Goal: Task Accomplishment & Management: Complete application form

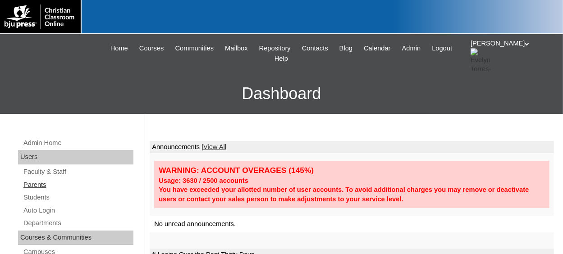
click at [40, 185] on link "Parents" at bounding box center [78, 184] width 111 height 11
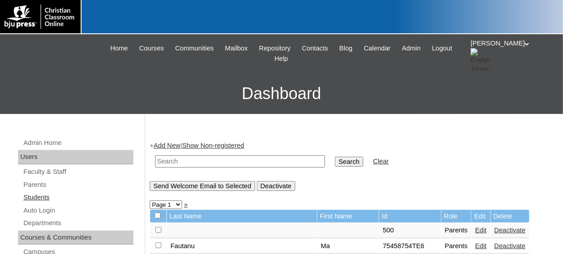
click at [43, 199] on link "Students" at bounding box center [78, 197] width 111 height 11
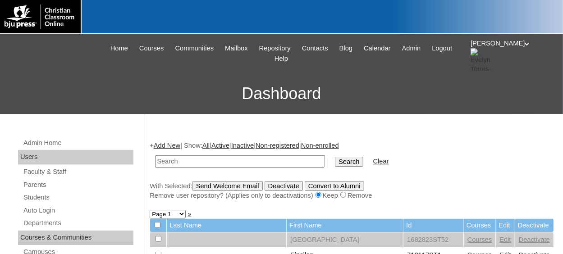
click at [203, 165] on input "text" at bounding box center [240, 162] width 170 height 12
paste input "75004702"
type input "75004702"
click at [335, 157] on input "Search" at bounding box center [349, 162] width 28 height 10
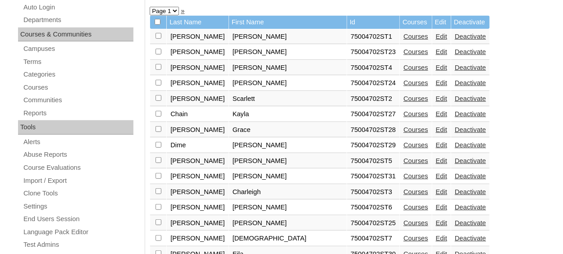
scroll to position [225, 0]
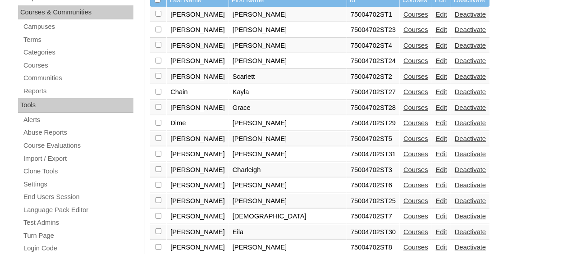
click at [436, 214] on link "Edit" at bounding box center [441, 216] width 11 height 7
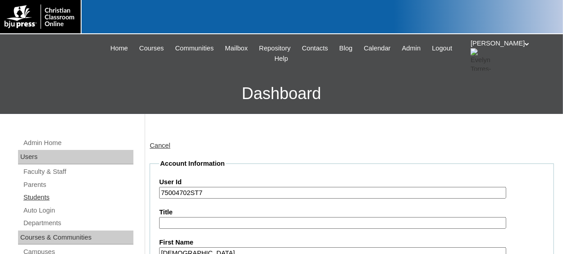
type input "etorresl"
click at [37, 195] on link "Students" at bounding box center [78, 197] width 111 height 11
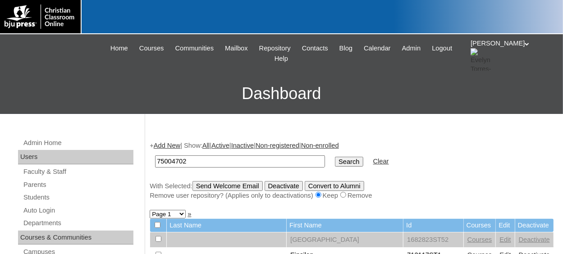
type input "75004702"
click at [335, 161] on input "Search" at bounding box center [349, 162] width 28 height 10
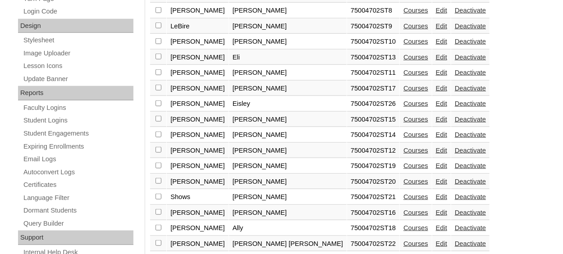
scroll to position [489, 0]
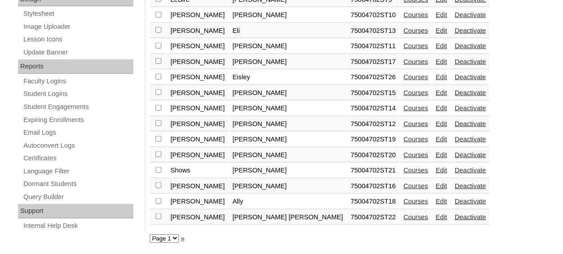
click at [176, 234] on select "Page 1" at bounding box center [164, 238] width 29 height 9
click at [150, 234] on select "Page 1" at bounding box center [164, 238] width 29 height 9
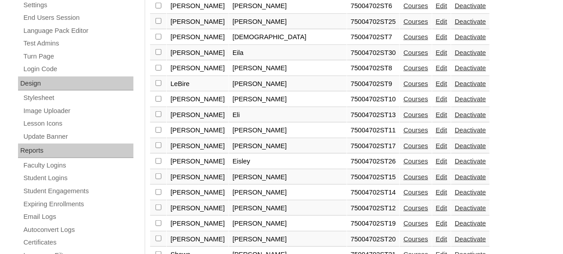
scroll to position [399, 0]
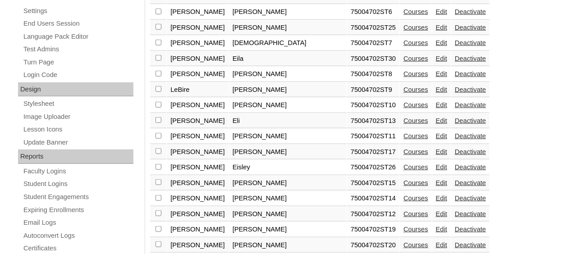
click at [436, 86] on link "Edit" at bounding box center [441, 89] width 11 height 7
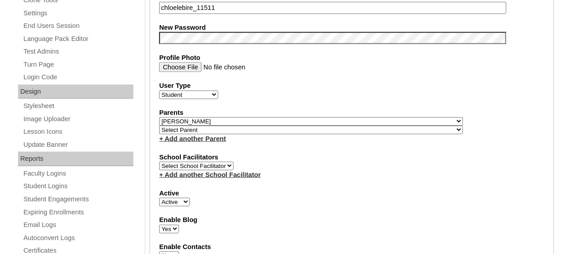
scroll to position [406, 0]
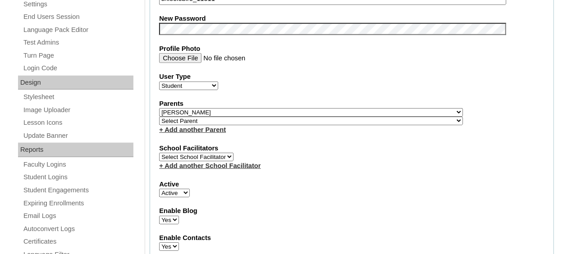
click at [220, 126] on link "+ Add another Parent" at bounding box center [192, 129] width 67 height 7
click at [221, 118] on select "Select Parent , Fautanu, Ma 1, 1 23-24 accountMorgan, Jason 6th Street Mennonit…" at bounding box center [311, 121] width 304 height 9
click at [224, 118] on select "Select Parent , [GEOGRAPHIC_DATA], Ma 1, 1 23-24 accountMorgan, [PERSON_NAME] 6…" at bounding box center [311, 121] width 304 height 9
click at [284, 150] on div "School Facilitators Select School Facilitator + Add another School Facilitator" at bounding box center [351, 157] width 385 height 27
click at [239, 162] on link "+ Add another School Facilitator" at bounding box center [209, 165] width 101 height 7
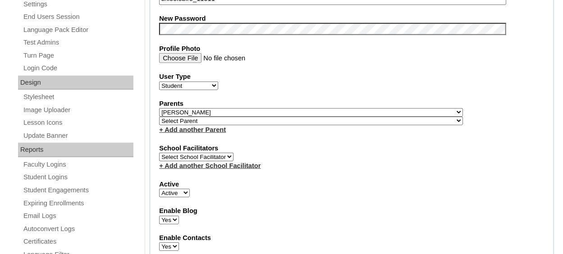
click at [207, 156] on select "Select School Facilitator" at bounding box center [196, 157] width 74 height 9
click at [229, 155] on select "Select School Facilitator" at bounding box center [196, 157] width 74 height 9
drag, startPoint x: 201, startPoint y: 163, endPoint x: 194, endPoint y: 165, distance: 7.4
click at [201, 164] on link "+ Add another School Facilitator" at bounding box center [209, 165] width 101 height 7
click at [160, 163] on link "+ Add another School Facilitator" at bounding box center [209, 165] width 101 height 7
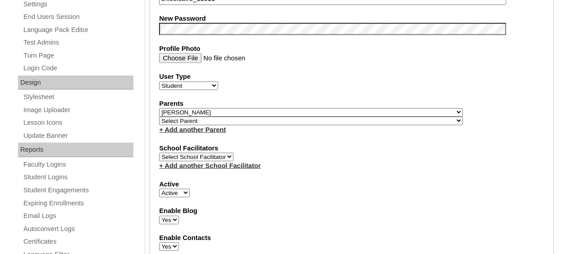
click at [191, 162] on link "+ Add another School Facilitator" at bounding box center [209, 165] width 101 height 7
click at [209, 126] on link "+ Add another Parent" at bounding box center [192, 129] width 67 height 7
click at [160, 128] on link "+ Add another Parent" at bounding box center [192, 129] width 67 height 7
click at [215, 128] on link "+ Add another Parent" at bounding box center [192, 129] width 67 height 7
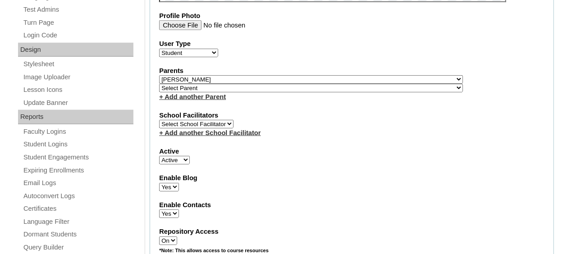
scroll to position [451, 0]
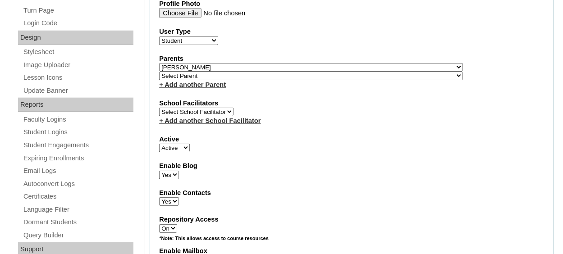
click at [183, 82] on link "+ Add another Parent" at bounding box center [192, 84] width 67 height 7
click at [159, 83] on link "+ Add another Parent" at bounding box center [192, 84] width 67 height 7
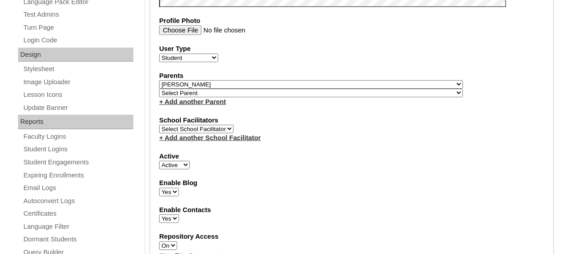
scroll to position [444, 0]
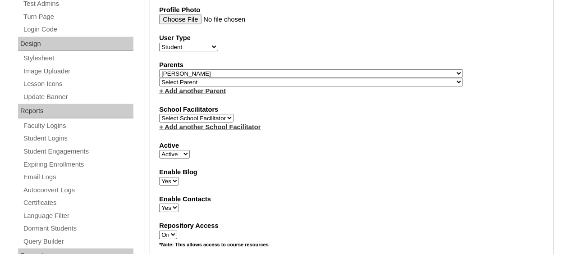
click at [188, 89] on link "+ Add another Parent" at bounding box center [192, 90] width 67 height 7
click at [164, 88] on link "+ Add another Parent" at bounding box center [192, 90] width 67 height 7
click at [157, 90] on fieldset "Account Information User Id 75004702ST9 Title First Name Chloe Middle Name Grac…" at bounding box center [352, 80] width 404 height 731
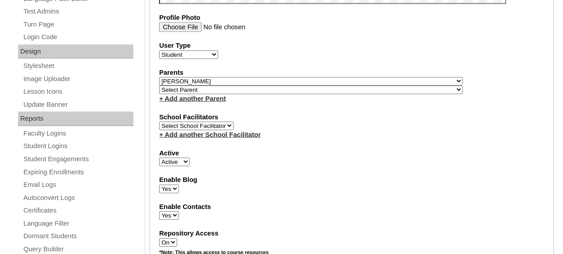
scroll to position [451, 0]
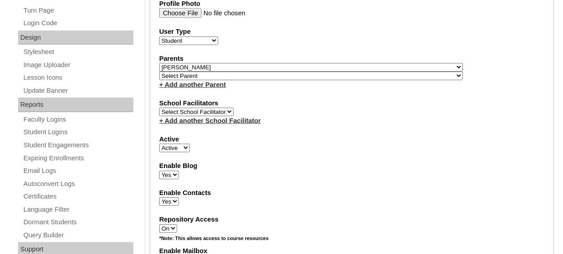
click at [192, 82] on link "+ Add another Parent" at bounding box center [192, 84] width 67 height 7
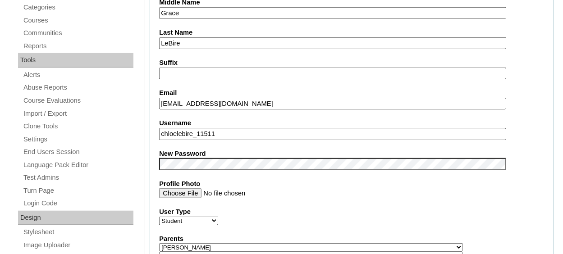
scroll to position [45, 0]
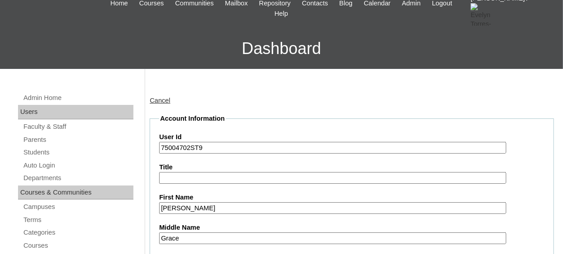
drag, startPoint x: 202, startPoint y: 148, endPoint x: 151, endPoint y: 146, distance: 51.4
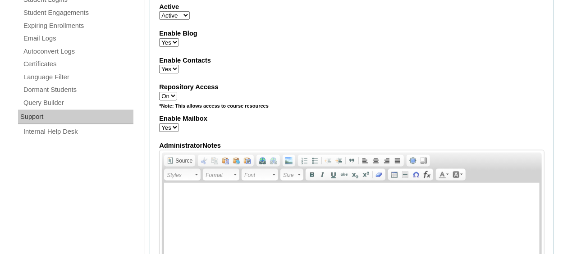
scroll to position [496, 0]
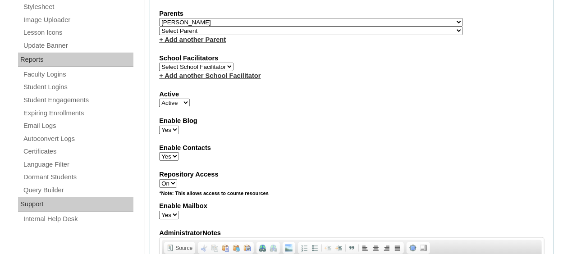
click at [194, 39] on link "+ Add another Parent" at bounding box center [192, 39] width 67 height 7
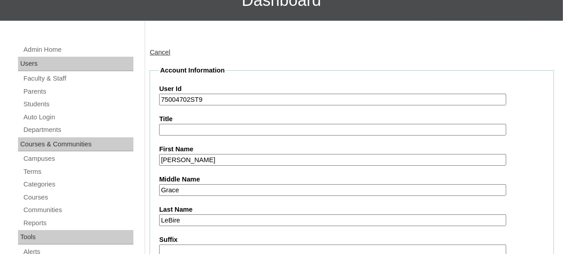
scroll to position [90, 0]
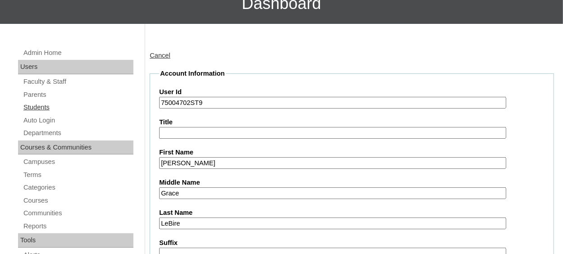
drag, startPoint x: 42, startPoint y: 110, endPoint x: 49, endPoint y: 101, distance: 11.0
click at [42, 110] on link "Students" at bounding box center [78, 107] width 111 height 11
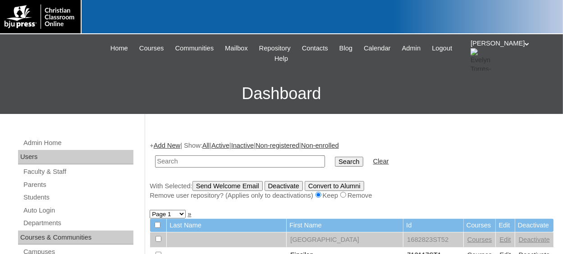
click at [186, 161] on input "text" at bounding box center [240, 162] width 170 height 12
type input "75004702ST9"
click at [335, 158] on input "Search" at bounding box center [349, 162] width 28 height 10
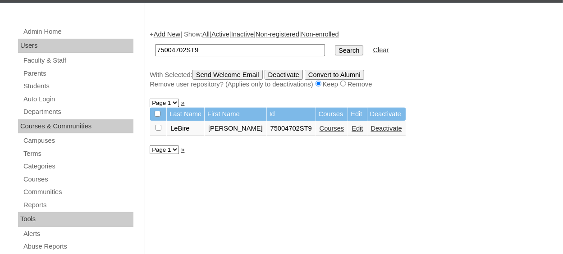
scroll to position [90, 0]
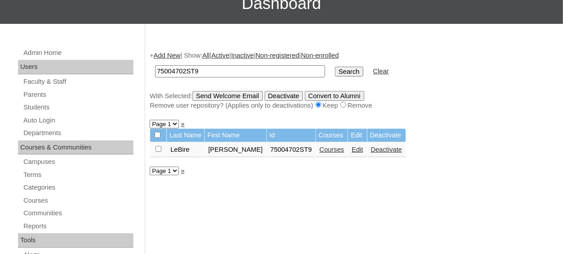
click at [352, 150] on link "Edit" at bounding box center [357, 149] width 11 height 7
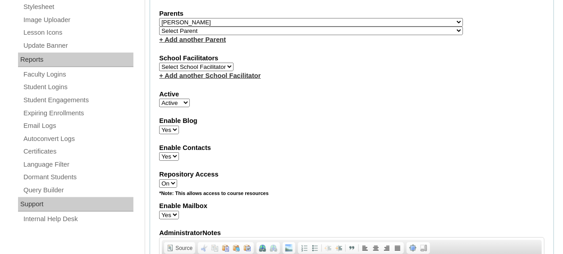
scroll to position [451, 0]
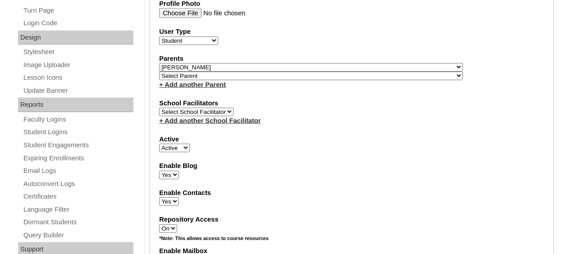
click at [174, 82] on link "+ Add another Parent" at bounding box center [192, 84] width 67 height 7
click at [174, 75] on select "Select Parent , [GEOGRAPHIC_DATA], Ma 1, 1 23-24 accountMorgan, [PERSON_NAME] 6…" at bounding box center [311, 76] width 304 height 9
select select "37057"
click at [159, 72] on select "Select Parent , [GEOGRAPHIC_DATA], Ma 1, 1 23-24 accountMorgan, [PERSON_NAME] 6…" at bounding box center [311, 76] width 304 height 9
click at [178, 81] on link "+ Add another Parent" at bounding box center [192, 84] width 67 height 7
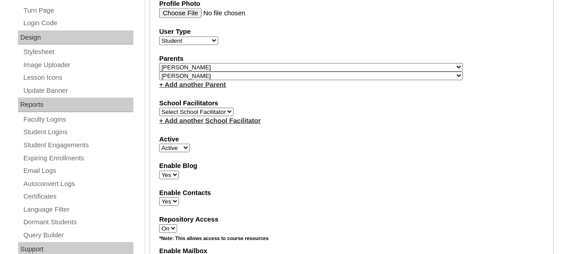
click at [179, 82] on link "+ Add another Parent" at bounding box center [192, 84] width 67 height 7
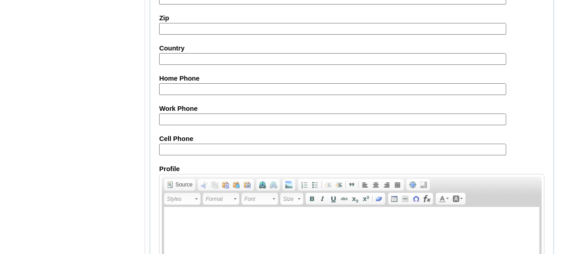
scroll to position [1121, 0]
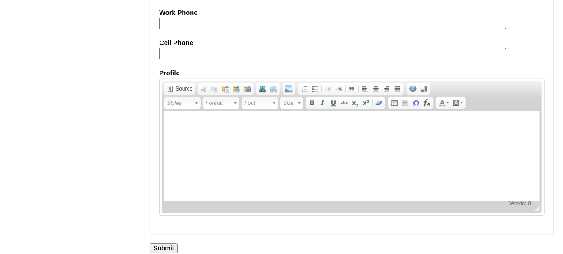
click at [176, 243] on input "Submit" at bounding box center [164, 248] width 28 height 10
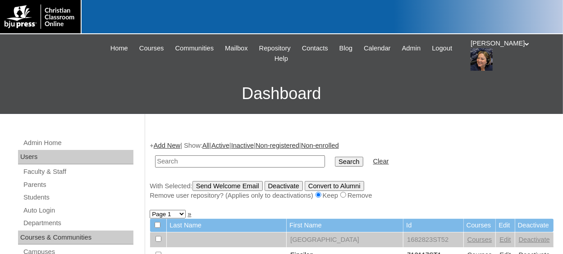
paste input "75004702ST9"
type input "75004702ST"
click at [335, 157] on input "Search" at bounding box center [349, 162] width 28 height 10
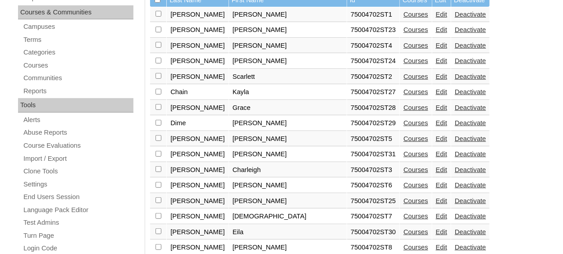
scroll to position [270, 0]
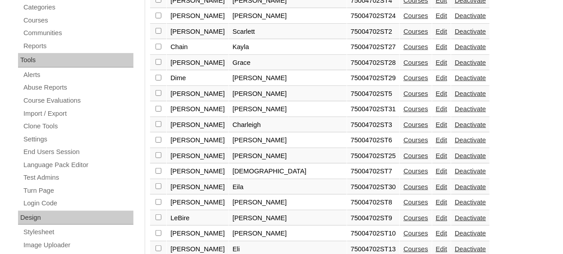
click at [436, 202] on link "Edit" at bounding box center [441, 202] width 11 height 7
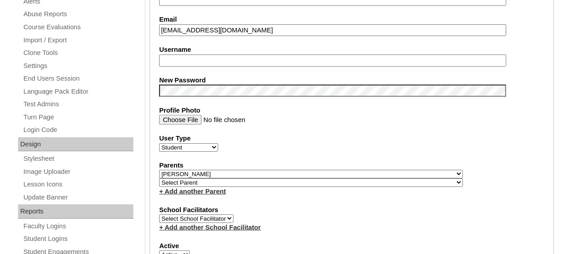
scroll to position [361, 0]
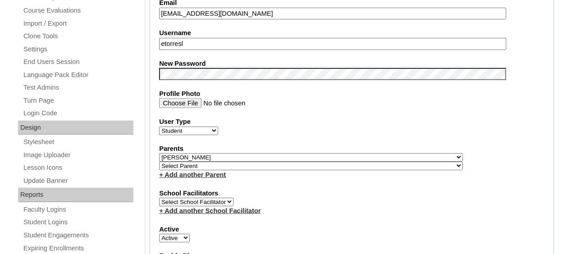
click at [229, 43] on input "etorresl" at bounding box center [332, 44] width 347 height 12
type input "e"
click at [199, 172] on link "+ Add another Parent" at bounding box center [192, 174] width 67 height 7
click at [189, 164] on select "Select Parent , Fautanu, Ma 1, 1 23-24 accountMorgan, Jason 6th Street Mennonit…" at bounding box center [311, 166] width 304 height 9
select select "37057"
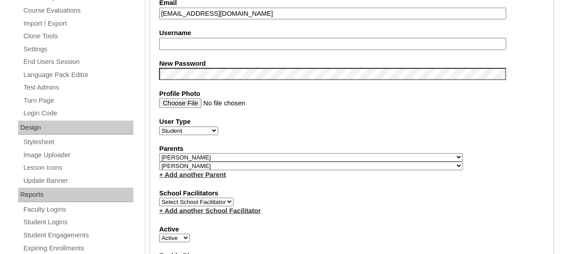
click at [189, 164] on select "Select Parent , [GEOGRAPHIC_DATA], Ma 1, 1 23-24 accountMorgan, [PERSON_NAME] 6…" at bounding box center [311, 166] width 304 height 9
click at [274, 177] on fieldset "Account Information User Id 75004702ST8 Title First Name Liam Middle Name Last …" at bounding box center [352, 164] width 404 height 731
click at [292, 192] on label "School Facilitators" at bounding box center [351, 193] width 385 height 9
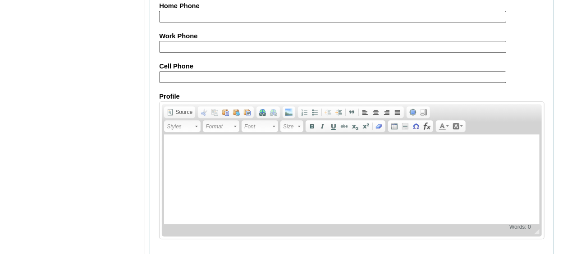
scroll to position [1121, 0]
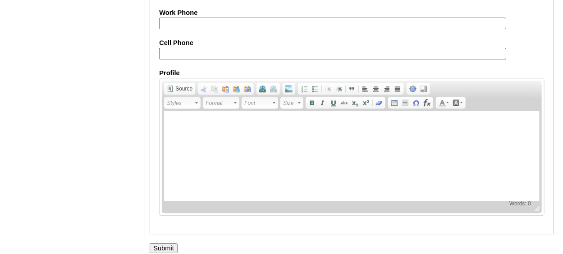
click at [171, 243] on input "Submit" at bounding box center [164, 248] width 28 height 10
click at [169, 243] on input "Submit" at bounding box center [164, 248] width 28 height 10
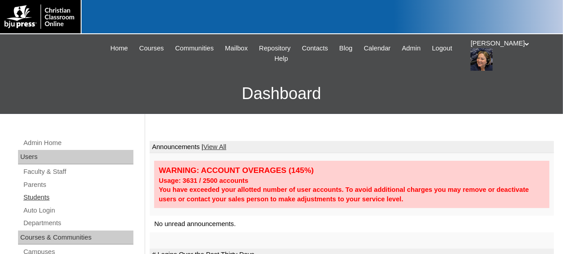
click at [44, 200] on link "Students" at bounding box center [78, 197] width 111 height 11
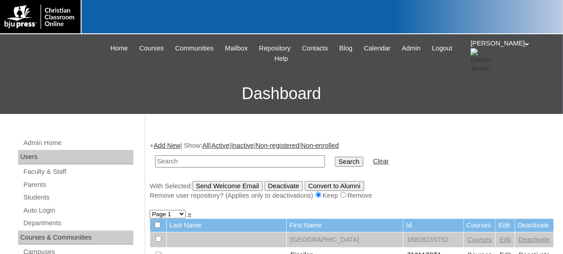
click at [212, 162] on input "text" at bounding box center [240, 162] width 170 height 12
type input "75004702ST"
click at [335, 157] on input "Search" at bounding box center [349, 162] width 28 height 10
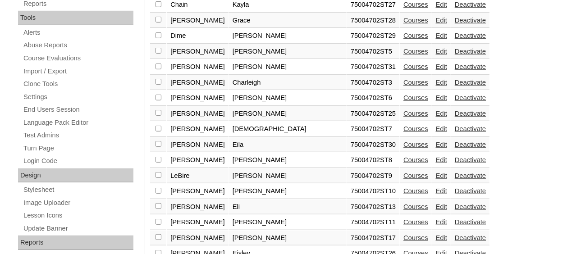
scroll to position [316, 0]
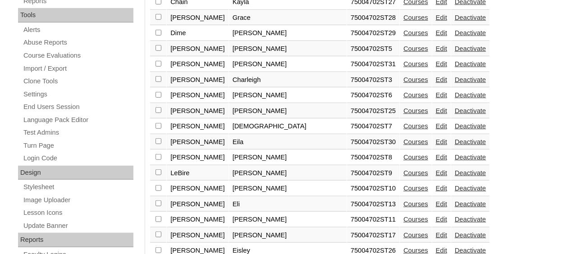
click at [436, 185] on link "Edit" at bounding box center [441, 188] width 11 height 7
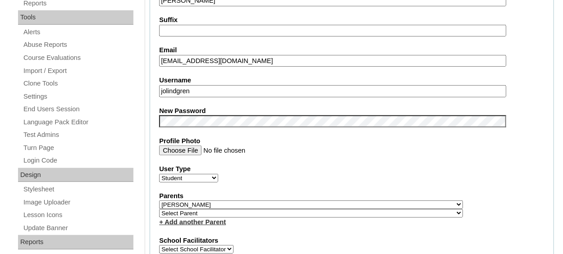
scroll to position [316, 0]
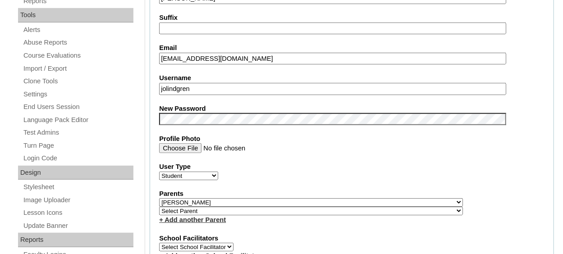
click at [184, 217] on link "+ Add another Parent" at bounding box center [192, 219] width 67 height 7
click at [187, 208] on select "Select Parent , [GEOGRAPHIC_DATA], Ma 1, 1 23-24 accountMorgan, [PERSON_NAME] 6…" at bounding box center [311, 211] width 304 height 9
select select "37058"
click at [159, 207] on select "Select Parent , [GEOGRAPHIC_DATA], Ma 1, 1 23-24 accountMorgan, [PERSON_NAME] 6…" at bounding box center [311, 211] width 304 height 9
click at [242, 228] on fieldset "Account Information User Id 75004702ST10 Title First Name [PERSON_NAME] Middle …" at bounding box center [352, 209] width 404 height 731
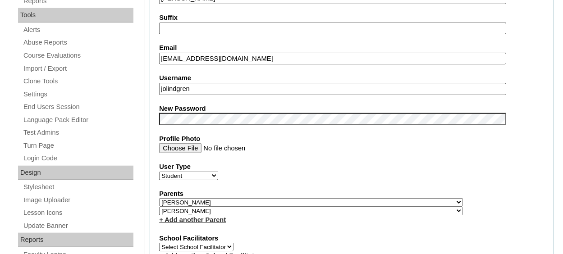
click at [213, 216] on link "+ Add another Parent" at bounding box center [192, 219] width 67 height 7
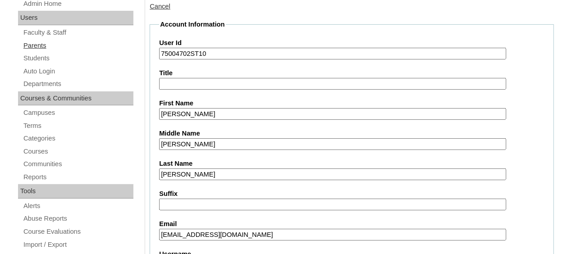
scroll to position [135, 0]
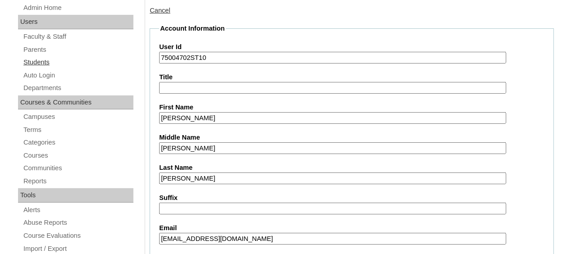
click at [44, 61] on link "Students" at bounding box center [78, 62] width 111 height 11
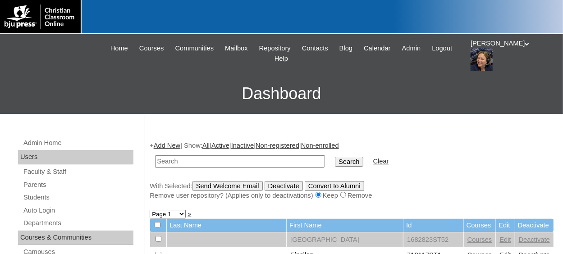
click at [186, 165] on input "text" at bounding box center [240, 162] width 170 height 12
type input "75004702ST"
click at [335, 157] on input "Search" at bounding box center [349, 162] width 28 height 10
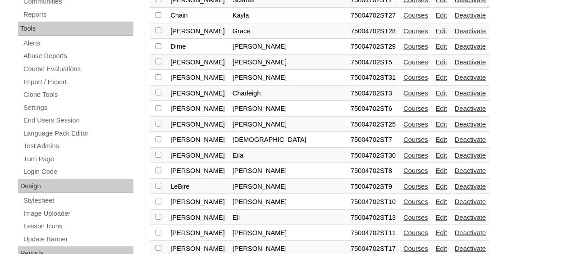
scroll to position [316, 0]
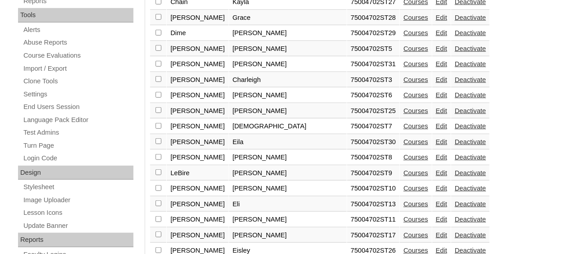
click at [436, 185] on link "Edit" at bounding box center [441, 188] width 11 height 7
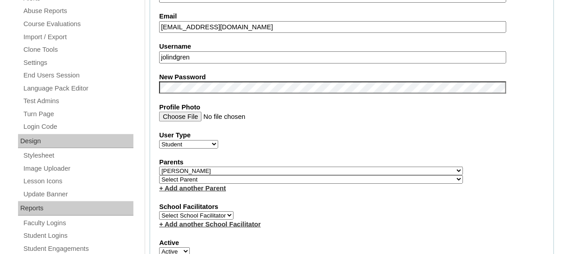
scroll to position [361, 0]
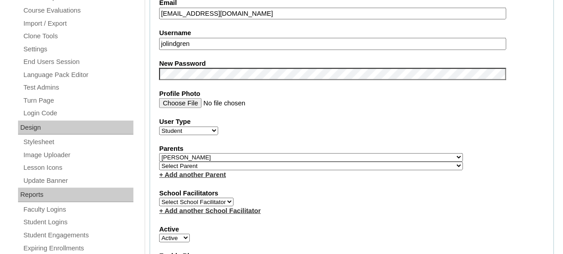
click at [195, 173] on link "+ Add another Parent" at bounding box center [192, 174] width 67 height 7
click at [195, 164] on select "Select Parent , [GEOGRAPHIC_DATA], Ma 1, 1 23-24 accountMorgan, [PERSON_NAME] 6…" at bounding box center [311, 166] width 304 height 9
select select "37058"
click at [159, 162] on select "Select Parent , [GEOGRAPHIC_DATA], Ma 1, 1 23-24 accountMorgan, [PERSON_NAME] 6…" at bounding box center [311, 166] width 304 height 9
click at [293, 197] on div "School Facilitators Select School Facilitator + Add another School Facilitator" at bounding box center [351, 202] width 385 height 27
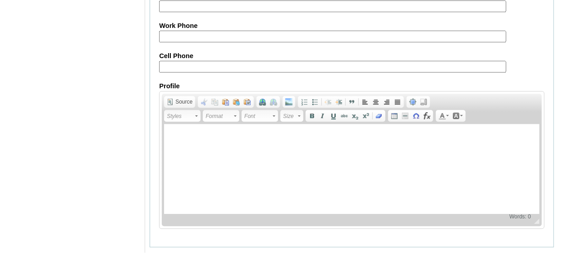
scroll to position [1121, 0]
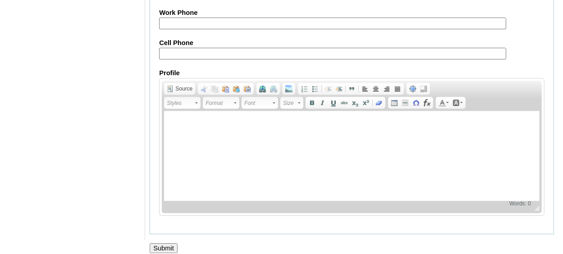
click at [161, 243] on input "Submit" at bounding box center [164, 248] width 28 height 10
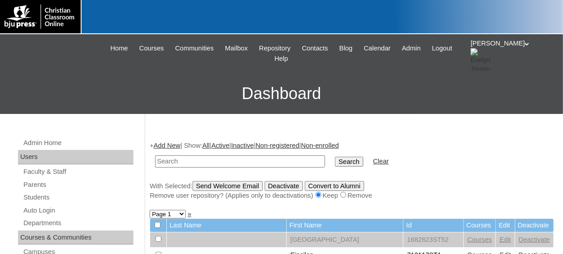
paste input "75004702ST9"
type input "75004702ST"
click at [335, 157] on input "Search" at bounding box center [349, 162] width 28 height 10
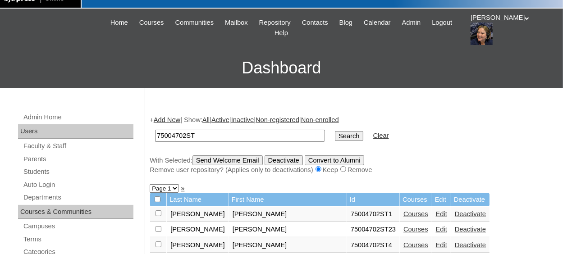
scroll to position [45, 0]
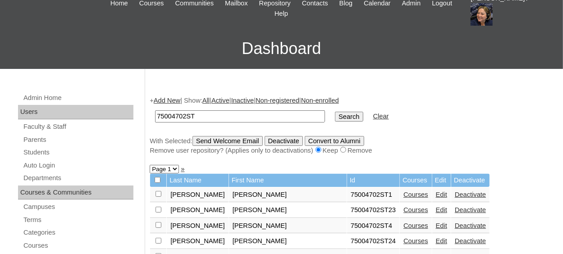
click at [436, 197] on link "Edit" at bounding box center [441, 194] width 11 height 7
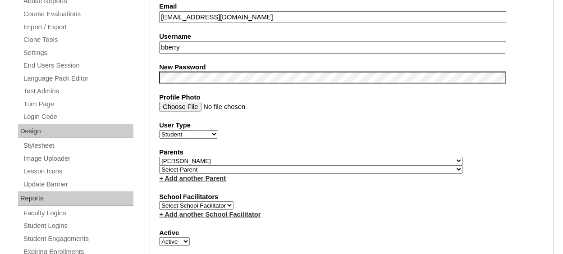
scroll to position [361, 0]
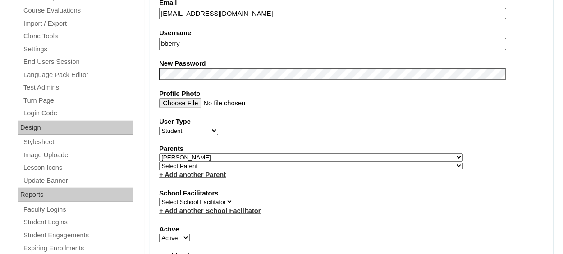
click at [206, 167] on select "Select Parent , Fautanu, Ma 1, 1 23-24 accountMorgan, Jason 6th Street Mennonit…" at bounding box center [311, 166] width 304 height 9
select select "37057"
click at [159, 162] on select "Select Parent , Fautanu, Ma 1, 1 23-24 accountMorgan, Jason 6th Street Mennonit…" at bounding box center [311, 166] width 304 height 9
click at [204, 174] on link "+ Add another Parent" at bounding box center [192, 174] width 67 height 7
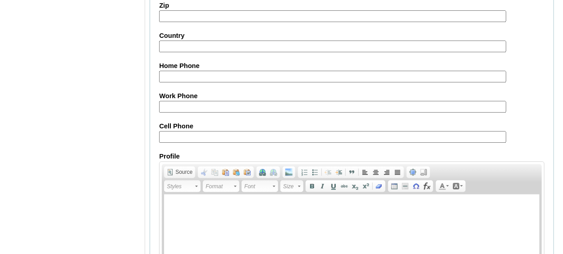
scroll to position [1121, 0]
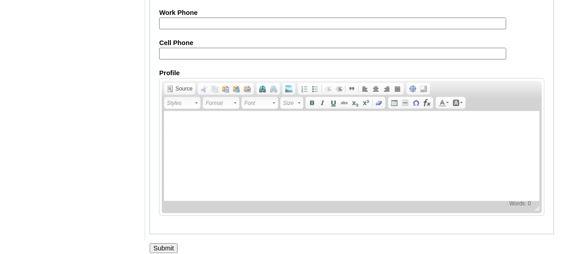
click at [158, 243] on input "Submit" at bounding box center [164, 248] width 28 height 10
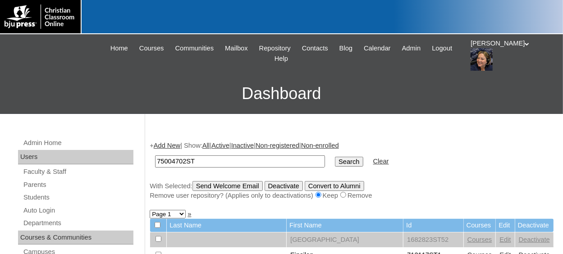
type input "75004702ST"
click at [335, 157] on input "Search" at bounding box center [349, 162] width 28 height 10
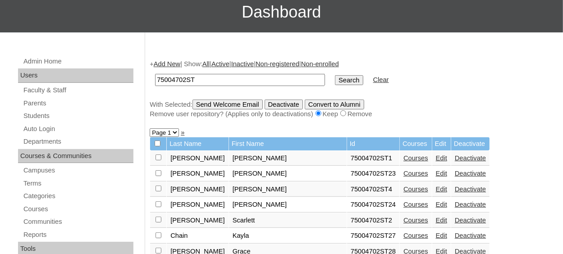
scroll to position [90, 0]
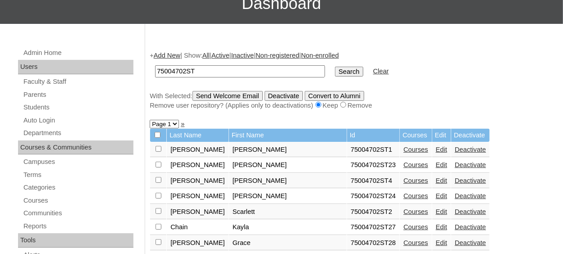
click at [432, 155] on td "Edit" at bounding box center [441, 149] width 18 height 15
click at [436, 150] on link "Edit" at bounding box center [441, 149] width 11 height 7
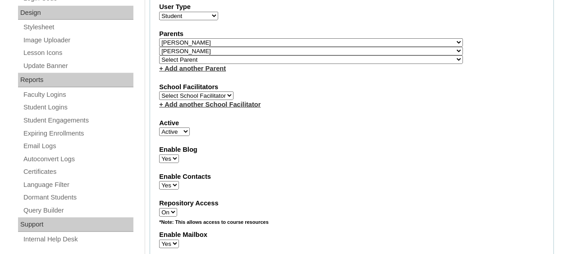
scroll to position [406, 0]
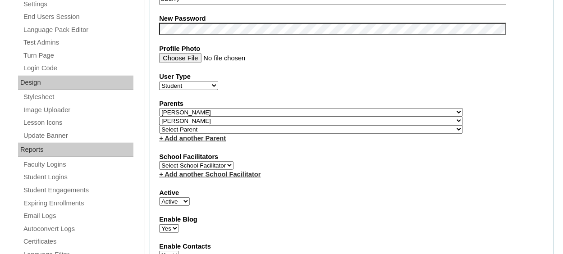
click at [251, 128] on select "Select Parent , [GEOGRAPHIC_DATA], Ma 1, 1 23-24 accountMorgan, [PERSON_NAME] 6…" at bounding box center [311, 129] width 304 height 9
select select "37058"
click at [159, 125] on select "Select Parent , [GEOGRAPHIC_DATA], Ma 1, 1 23-24 accountMorgan, [PERSON_NAME] 6…" at bounding box center [311, 129] width 304 height 9
click at [272, 146] on fieldset "Account Information User Id 75004702ST1 Title First Name [PERSON_NAME] Middle N…" at bounding box center [352, 122] width 404 height 739
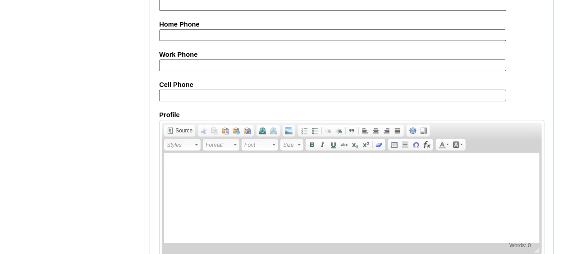
scroll to position [1128, 0]
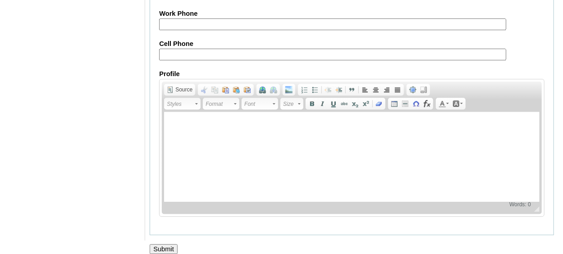
click at [171, 244] on input "Submit" at bounding box center [164, 249] width 28 height 10
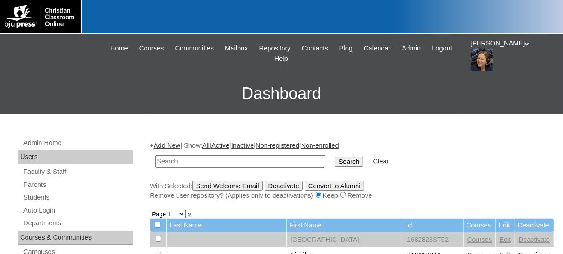
click at [265, 163] on input "text" at bounding box center [240, 162] width 170 height 12
paste input "75004702ST9"
type input "75004702ST"
click at [335, 157] on input "Search" at bounding box center [349, 162] width 28 height 10
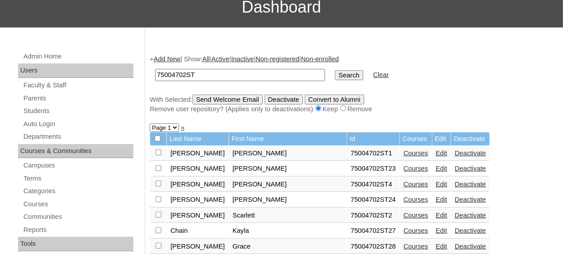
scroll to position [90, 0]
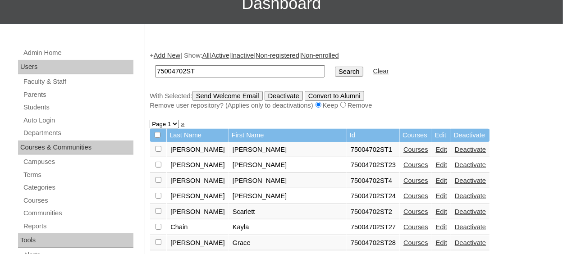
click at [436, 182] on link "Edit" at bounding box center [441, 180] width 11 height 7
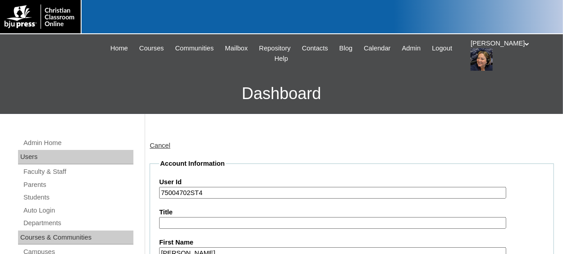
type input "etorresl"
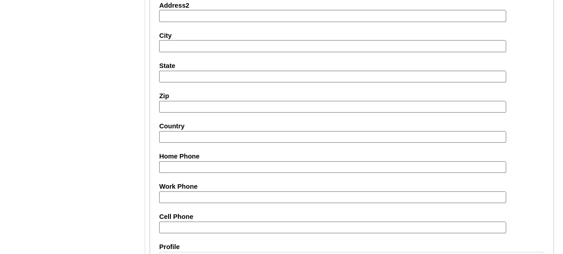
scroll to position [1121, 0]
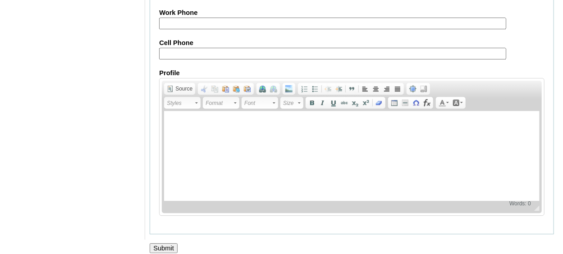
click at [169, 243] on input "Submit" at bounding box center [164, 248] width 28 height 10
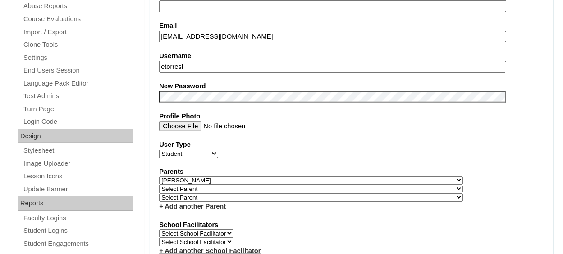
scroll to position [270, 0]
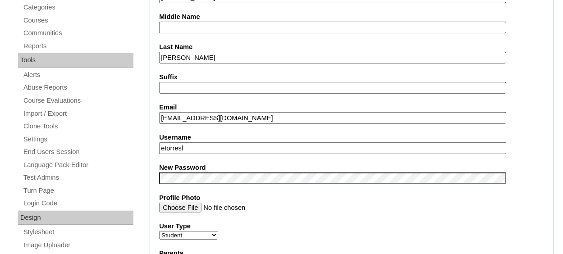
click at [215, 144] on input "etorresl" at bounding box center [332, 148] width 347 height 12
type input "e"
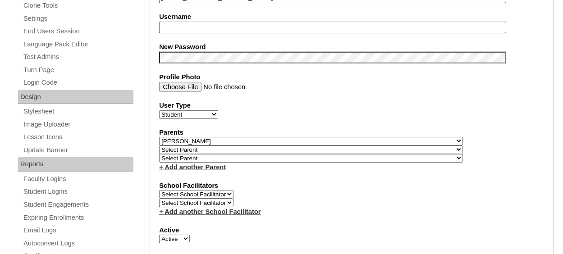
scroll to position [406, 0]
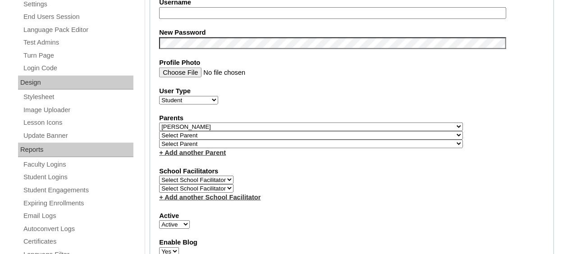
click at [187, 131] on select "Select Parent , Fautanu, Ma 1, 1 23-24 accountMorgan, Jason 6th Street Mennonit…" at bounding box center [311, 135] width 304 height 9
click at [261, 167] on label "School Facilitators" at bounding box center [351, 171] width 385 height 9
click at [200, 142] on select "Select Parent , Fautanu, Ma 1, 1 23-24 accountMorgan, Jason 6th Street Mennonit…" at bounding box center [311, 144] width 304 height 9
click at [271, 151] on div "+ Add another Parent" at bounding box center [351, 152] width 385 height 9
click at [220, 131] on select "Select Parent , Fautanu, Ma 1, 1 23-24 accountMorgan, Jason 6th Street Mennonit…" at bounding box center [311, 135] width 304 height 9
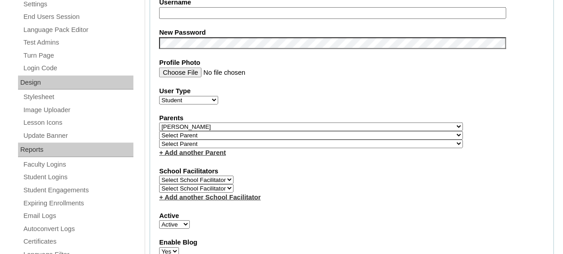
click at [159, 131] on select "Select Parent , Fautanu, Ma 1, 1 23-24 accountMorgan, Jason 6th Street Mennonit…" at bounding box center [311, 135] width 304 height 9
select select "37058"
click at [211, 140] on select "Select Parent , Fautanu, Ma 1, 1 23-24 accountMorgan, Jason 6th Street Mennonit…" at bounding box center [311, 144] width 304 height 9
select select "37057"
click at [212, 141] on select "Select Parent , Fautanu, Ma 1, 1 23-24 accountMorgan, Jason 6th Street Mennonit…" at bounding box center [311, 144] width 304 height 9
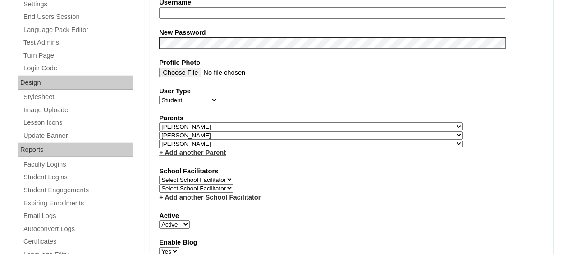
click at [272, 159] on fieldset "Account Information User Id 75004702ST4 Title First Name John Michael Middle Na…" at bounding box center [352, 142] width 404 height 748
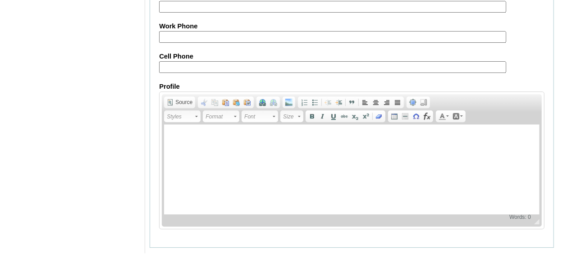
scroll to position [1150, 0]
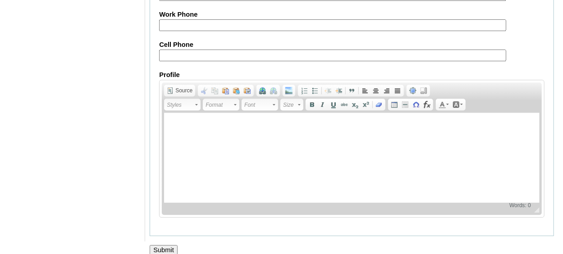
click at [165, 245] on input "Submit" at bounding box center [164, 250] width 28 height 10
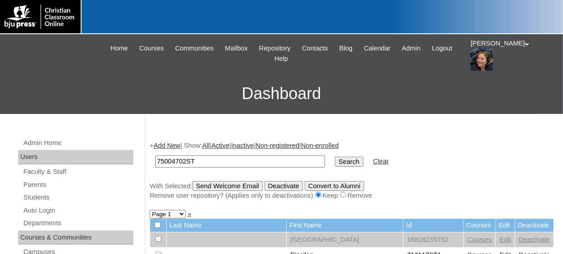
type input "75004702ST"
click at [335, 157] on input "Search" at bounding box center [349, 162] width 28 height 10
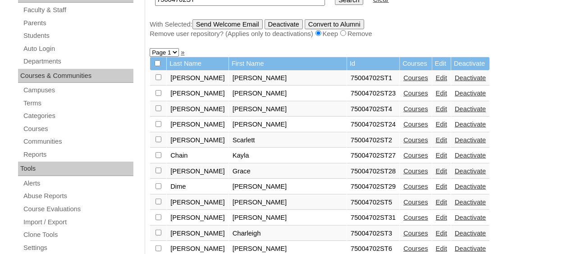
scroll to position [180, 0]
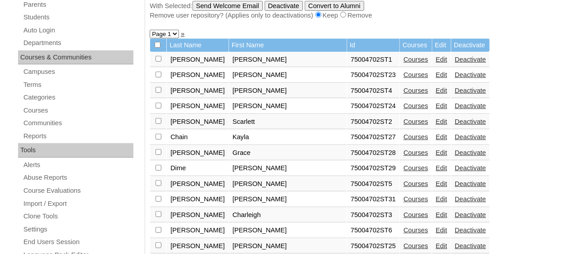
click at [436, 183] on link "Edit" at bounding box center [441, 183] width 11 height 7
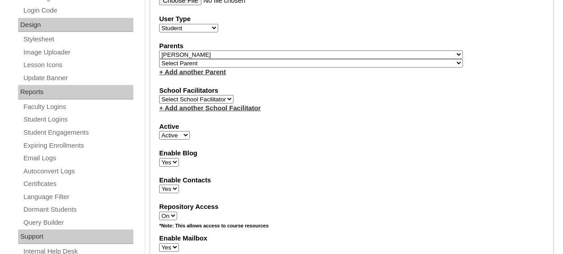
scroll to position [451, 0]
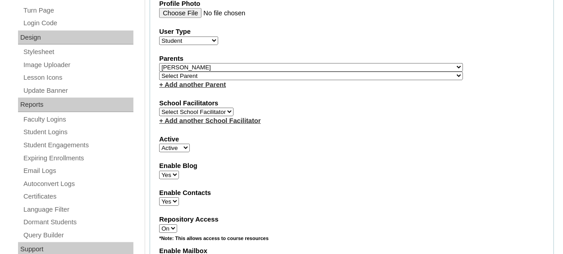
type input "etorresl"
click at [188, 75] on select "Select Parent , [GEOGRAPHIC_DATA], Ma 1, 1 23-24 accountMorgan, [PERSON_NAME] 6…" at bounding box center [311, 76] width 304 height 9
select select "37058"
click at [159, 72] on select "Select Parent , [GEOGRAPHIC_DATA], Ma 1, 1 23-24 accountMorgan, [PERSON_NAME] 6…" at bounding box center [311, 76] width 304 height 9
click at [259, 94] on fieldset "Account Information User Id 75004702ST5 Title First Name Kiley Middle Name Last…" at bounding box center [352, 73] width 404 height 731
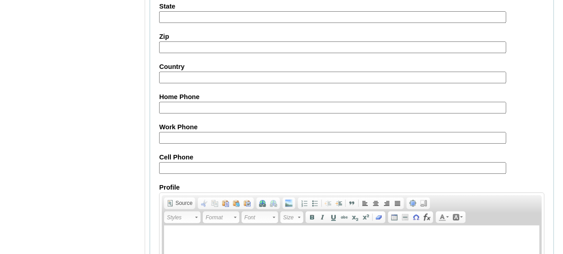
scroll to position [1121, 0]
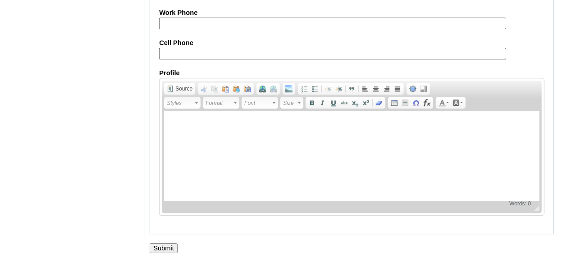
click at [167, 243] on input "Submit" at bounding box center [164, 248] width 28 height 10
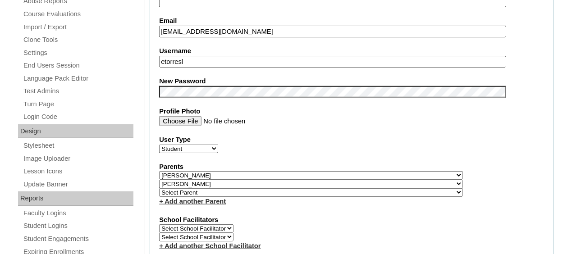
scroll to position [270, 0]
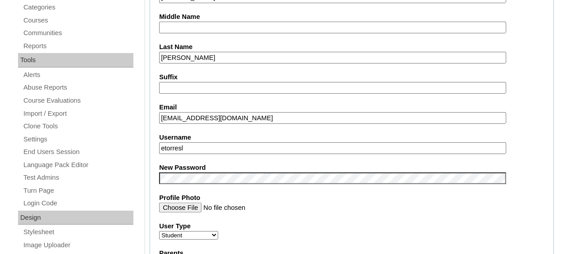
click at [224, 150] on input "etorresl" at bounding box center [332, 148] width 347 height 12
type input "e"
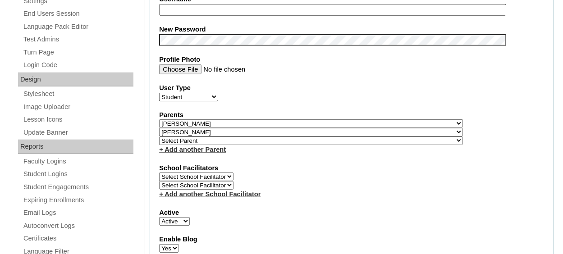
scroll to position [406, 0]
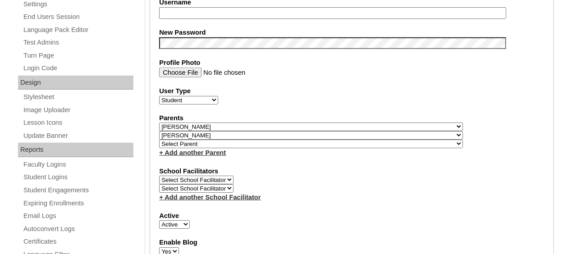
click at [222, 143] on select "Select Parent , [GEOGRAPHIC_DATA], Ma 1, 1 23-24 accountMorgan, [PERSON_NAME] 6…" at bounding box center [311, 144] width 304 height 9
select select "37057"
click at [159, 140] on select "Select Parent , [GEOGRAPHIC_DATA], Ma 1, 1 23-24 accountMorgan, [PERSON_NAME] 6…" at bounding box center [311, 144] width 304 height 9
click at [281, 169] on label "School Facilitators" at bounding box center [351, 171] width 385 height 9
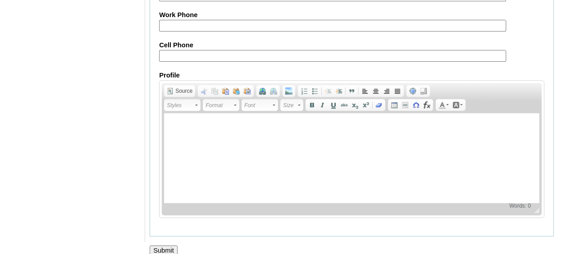
scroll to position [1150, 0]
click at [164, 245] on input "Submit" at bounding box center [164, 250] width 28 height 10
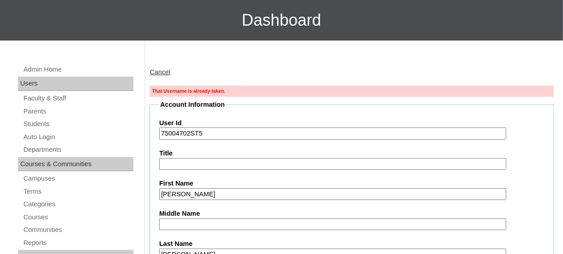
scroll to position [69, 0]
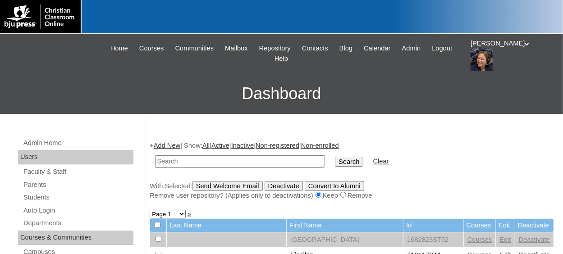
type input "V"
paste input "75004702ST9"
type input "75004702ST"
click at [335, 157] on input "Search" at bounding box center [349, 162] width 28 height 10
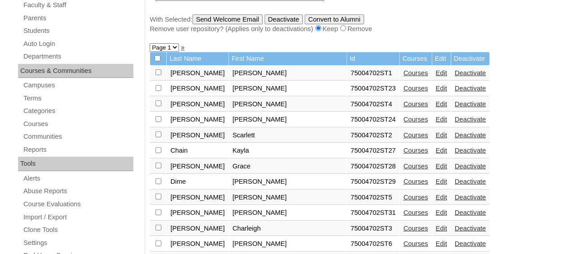
scroll to position [180, 0]
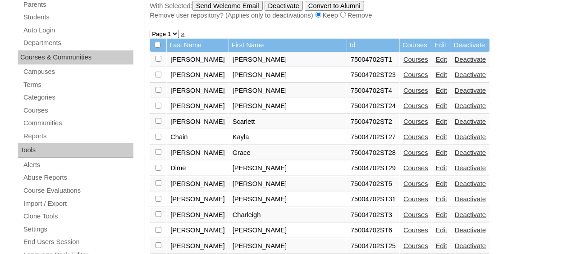
click at [436, 213] on link "Edit" at bounding box center [441, 214] width 11 height 7
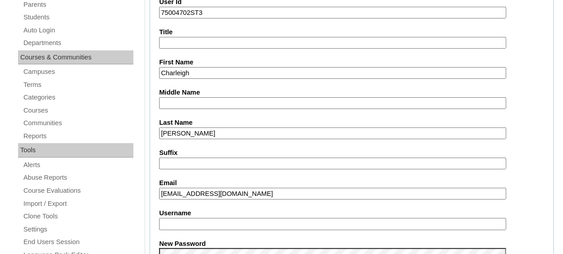
scroll to position [270, 0]
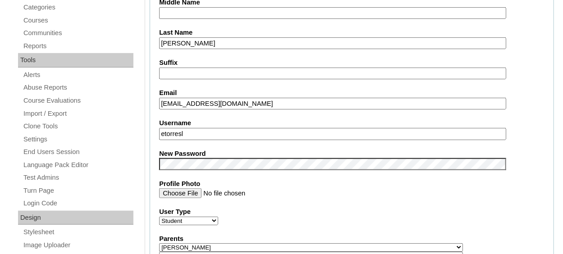
click at [210, 136] on input "etorresl" at bounding box center [332, 134] width 347 height 12
type input "e"
click at [336, 213] on label "User Type" at bounding box center [351, 211] width 385 height 9
click at [218, 217] on select "Faculty Staff Student Parents School Facilitators" at bounding box center [188, 221] width 59 height 9
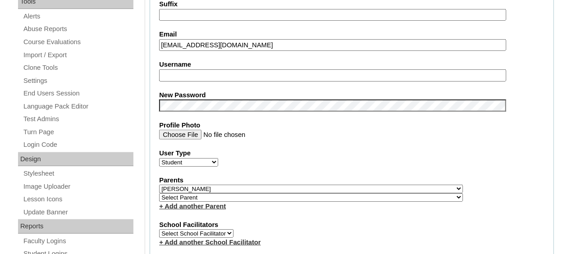
scroll to position [361, 0]
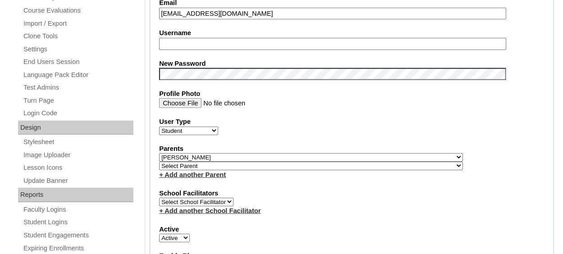
click at [248, 163] on select "Select Parent , Fautanu, Ma 1, 1 23-24 accountMorgan, Jason 6th Street Mennonit…" at bounding box center [311, 166] width 304 height 9
select select "37058"
click at [159, 162] on select "Select Parent , Fautanu, Ma 1, 1 23-24 accountMorgan, Jason 6th Street Mennonit…" at bounding box center [311, 166] width 304 height 9
click at [208, 172] on link "+ Add another Parent" at bounding box center [192, 174] width 67 height 7
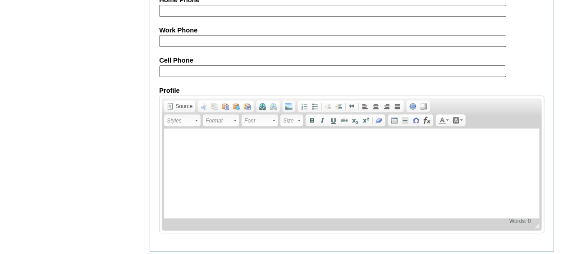
scroll to position [1121, 0]
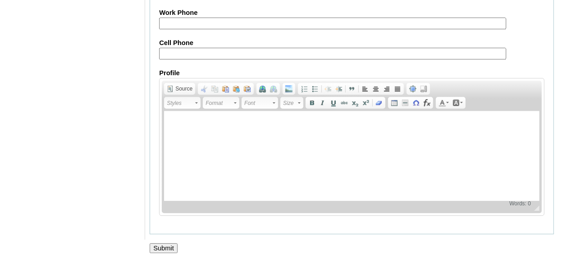
click at [173, 243] on input "Submit" at bounding box center [164, 248] width 28 height 10
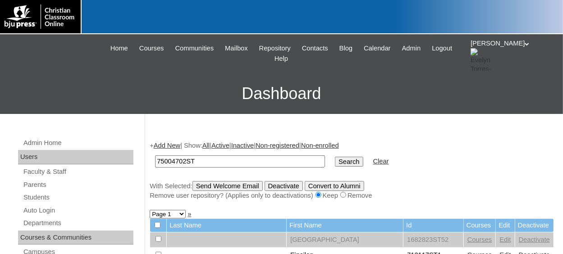
type input "75004702ST"
click at [335, 157] on input "Search" at bounding box center [349, 162] width 28 height 10
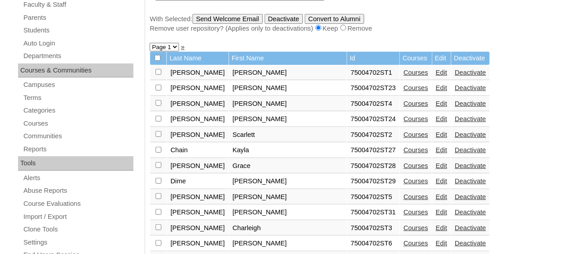
scroll to position [180, 0]
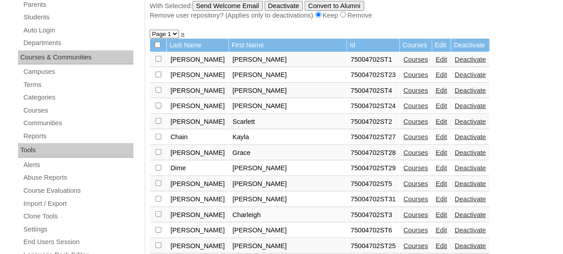
click at [436, 214] on link "Edit" at bounding box center [441, 214] width 11 height 7
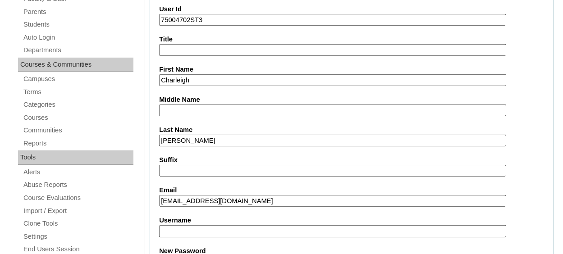
scroll to position [225, 0]
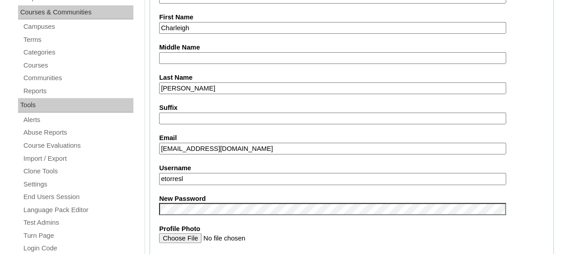
click at [210, 178] on input "etorresl" at bounding box center [332, 179] width 347 height 12
type input "e"
click at [292, 231] on label "Profile Photo" at bounding box center [351, 228] width 385 height 9
click at [292, 233] on input "Profile Photo" at bounding box center [332, 238] width 347 height 10
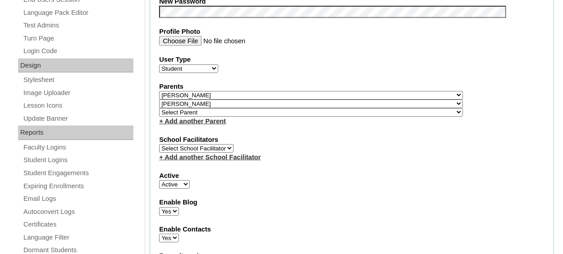
scroll to position [451, 0]
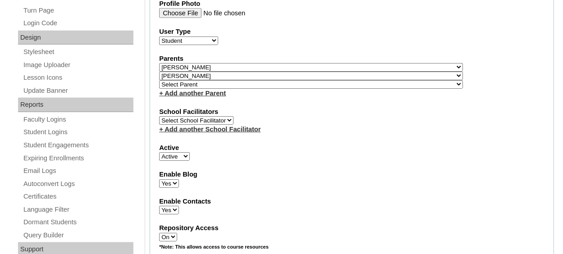
click at [211, 81] on select "Select Parent , [GEOGRAPHIC_DATA], Ma 1, 1 23-24 accountMorgan, [PERSON_NAME] 6…" at bounding box center [311, 84] width 304 height 9
select select "37057"
click at [159, 80] on select "Select Parent , Fautanu, Ma 1, 1 23-24 accountMorgan, Jason 6th Street Mennonit…" at bounding box center [311, 84] width 304 height 9
click at [256, 98] on fieldset "Account Information User Id 75004702ST3 Title First Name Charleigh Middle Name …" at bounding box center [352, 77] width 404 height 739
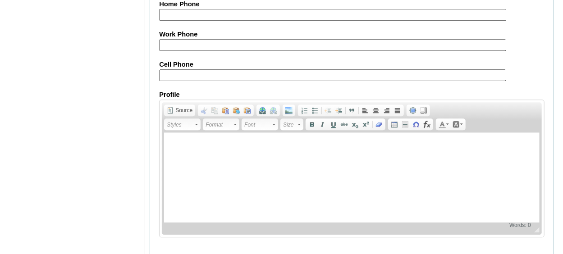
scroll to position [1128, 0]
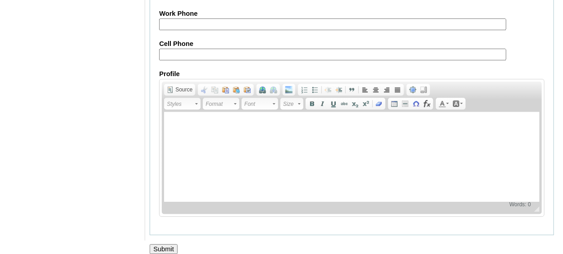
click at [159, 244] on input "Submit" at bounding box center [164, 249] width 28 height 10
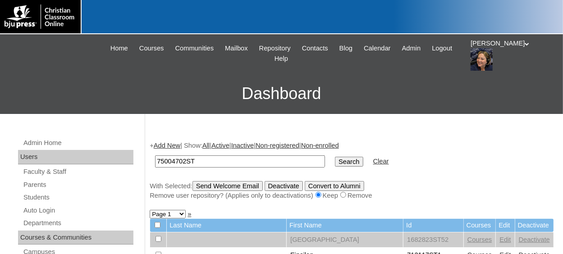
type input "75004702ST"
click at [335, 157] on input "Search" at bounding box center [349, 162] width 28 height 10
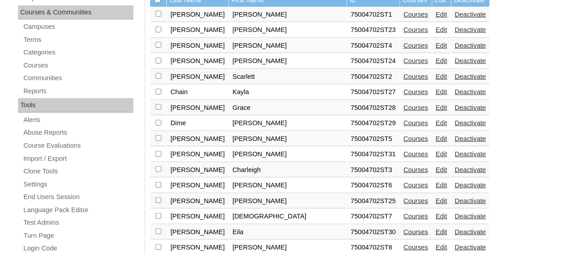
scroll to position [270, 0]
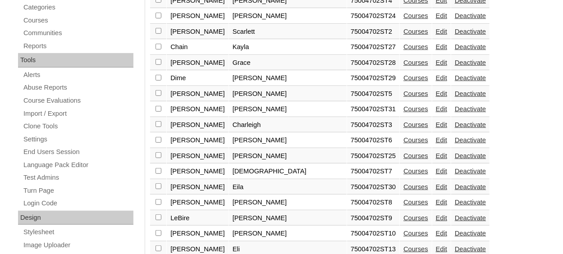
click at [436, 138] on link "Edit" at bounding box center [441, 140] width 11 height 7
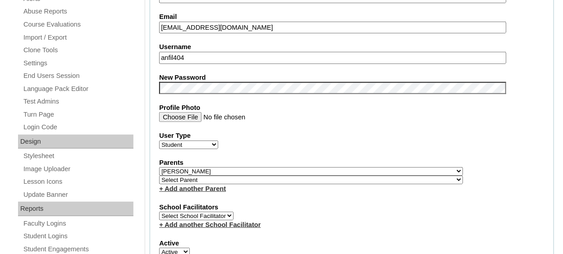
scroll to position [361, 0]
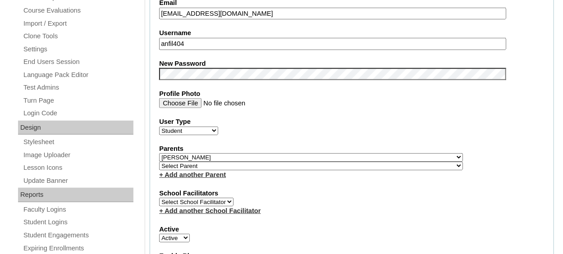
click at [217, 164] on select "Select Parent , [GEOGRAPHIC_DATA], Ma 1, 1 23-24 accountMorgan, [PERSON_NAME] 6…" at bounding box center [311, 166] width 304 height 9
select select "37058"
click at [159, 162] on select "Select Parent , [GEOGRAPHIC_DATA], Ma 1, 1 23-24 accountMorgan, [PERSON_NAME] 6…" at bounding box center [311, 166] width 304 height 9
click at [307, 189] on label "School Facilitators" at bounding box center [351, 193] width 385 height 9
click at [214, 172] on link "+ Add another Parent" at bounding box center [192, 174] width 67 height 7
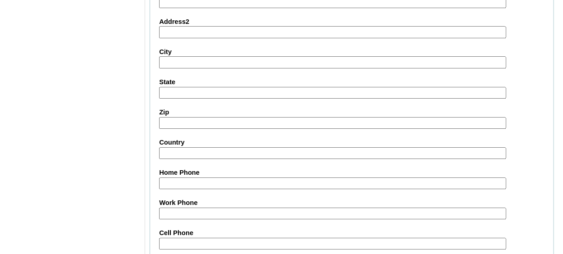
scroll to position [1121, 0]
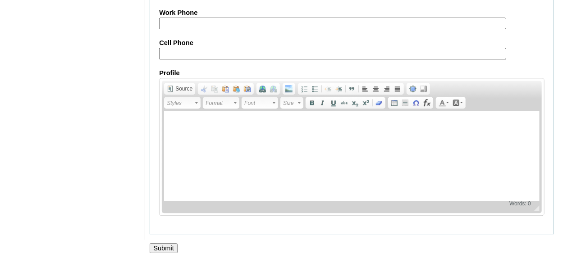
click at [157, 243] on input "Submit" at bounding box center [164, 248] width 28 height 10
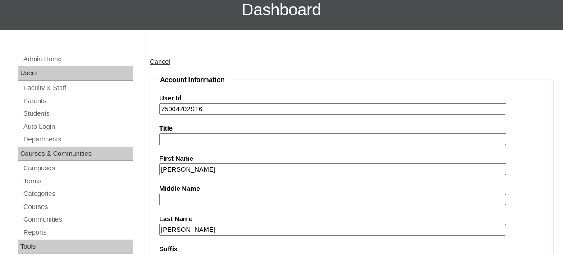
scroll to position [129, 0]
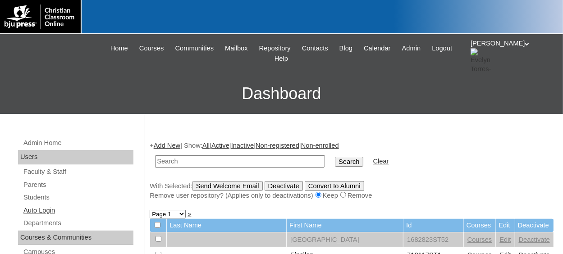
paste input "75004702ST9"
type input "75004702ST"
click at [335, 157] on input "Search" at bounding box center [349, 162] width 28 height 10
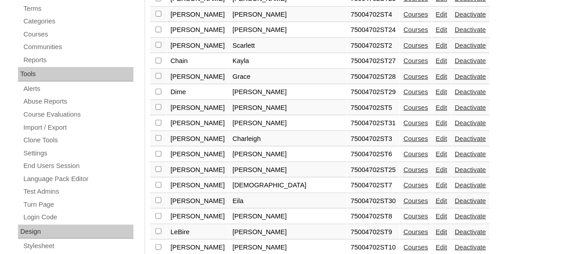
scroll to position [270, 0]
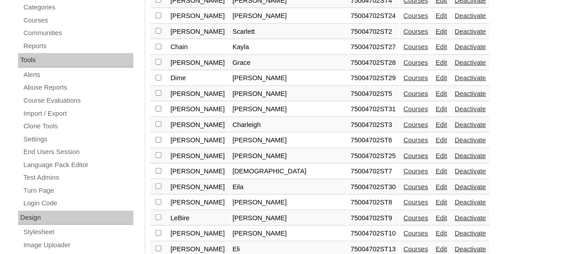
click at [436, 152] on link "Edit" at bounding box center [441, 155] width 11 height 7
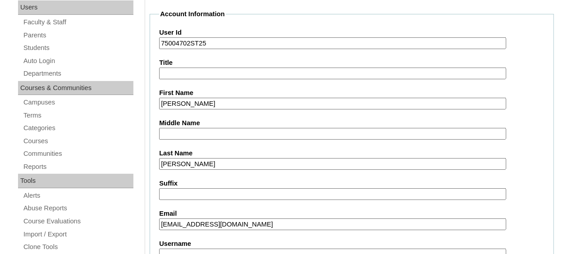
scroll to position [180, 0]
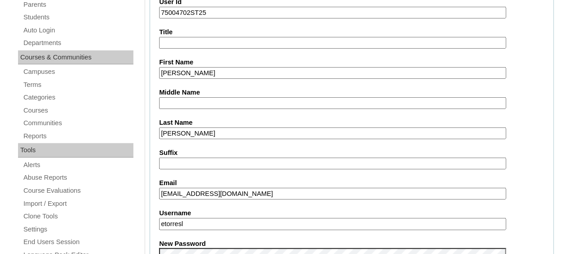
click at [209, 223] on input "etorresl" at bounding box center [332, 224] width 347 height 12
type input "e"
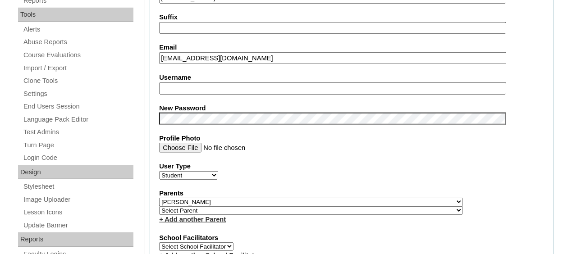
scroll to position [361, 0]
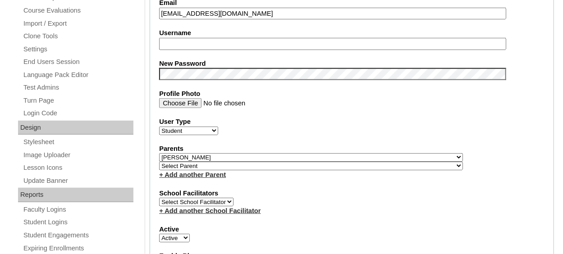
click at [200, 165] on select "Select Parent , [GEOGRAPHIC_DATA], Ma 1, 1 23-24 accountMorgan, [PERSON_NAME] 6…" at bounding box center [311, 166] width 304 height 9
click at [199, 163] on select "Select Parent , Fautanu, Ma 1, 1 23-24 accountMorgan, Jason 6th Street Mennonit…" at bounding box center [311, 166] width 304 height 9
select select "37058"
click at [159, 162] on select "Select Parent , Fautanu, Ma 1, 1 23-24 accountMorgan, Jason 6th Street Mennonit…" at bounding box center [311, 166] width 304 height 9
click at [199, 174] on link "+ Add another Parent" at bounding box center [192, 174] width 67 height 7
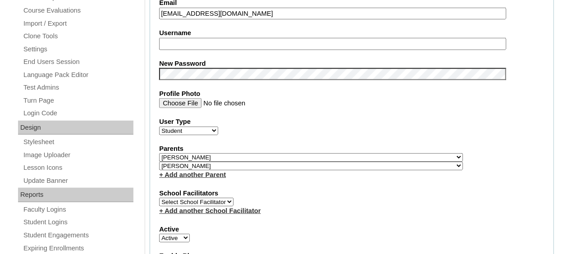
click at [271, 180] on fieldset "Account Information User Id 75004702ST25 Title First Name Lilia Middle Name Las…" at bounding box center [352, 164] width 404 height 731
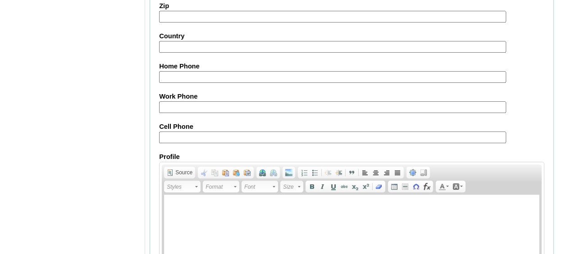
scroll to position [1121, 0]
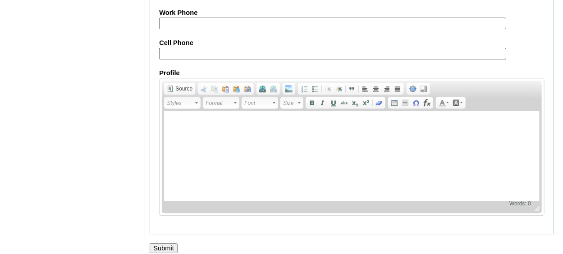
click at [166, 243] on input "Submit" at bounding box center [164, 248] width 28 height 10
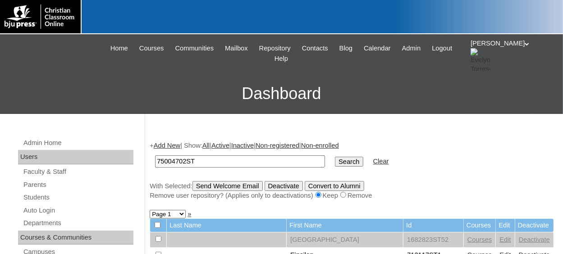
type input "75004702ST"
click at [335, 157] on input "Search" at bounding box center [349, 162] width 28 height 10
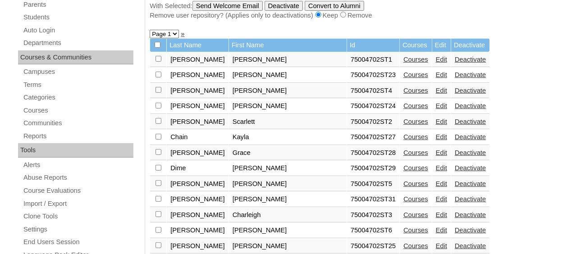
scroll to position [225, 0]
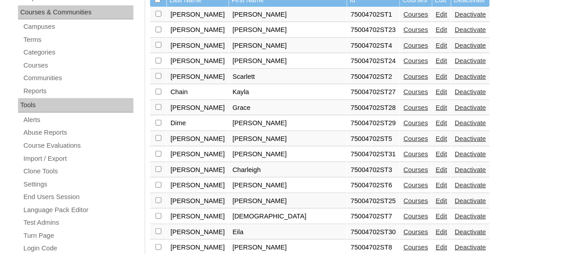
click at [436, 197] on link "Edit" at bounding box center [441, 200] width 11 height 7
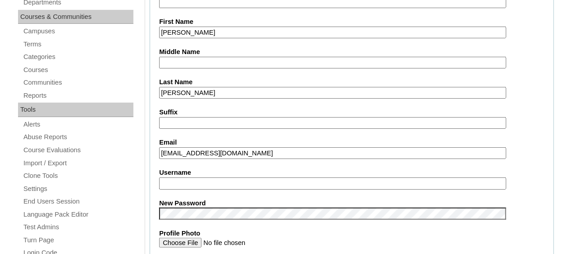
scroll to position [225, 0]
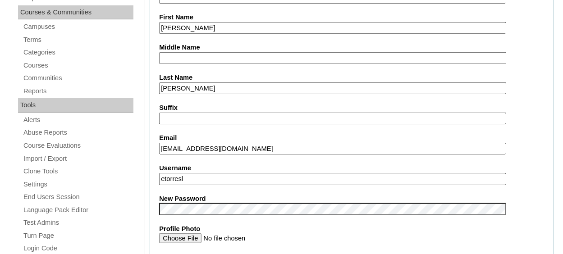
click at [214, 180] on input "etorresl" at bounding box center [332, 179] width 347 height 12
type input "e"
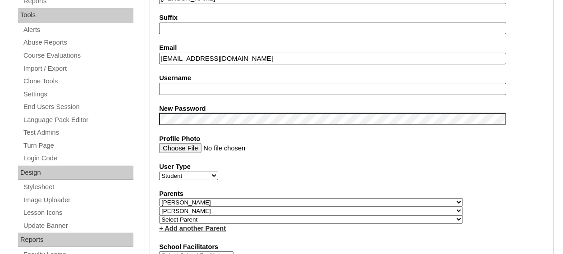
scroll to position [361, 0]
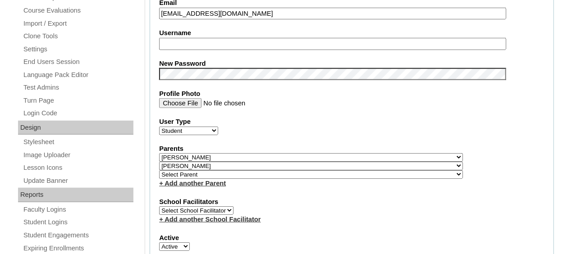
click at [167, 171] on select "Select Parent , [GEOGRAPHIC_DATA], Ma 1, 1 23-24 accountMorgan, [PERSON_NAME] 6…" at bounding box center [311, 174] width 304 height 9
select select "37057"
click at [159, 170] on select "Select Parent , [GEOGRAPHIC_DATA], Ma 1, 1 23-24 accountMorgan, [PERSON_NAME] 6…" at bounding box center [311, 174] width 304 height 9
click at [275, 192] on fieldset "Account Information User Id 75004702ST25 Title First Name [PERSON_NAME] Middle …" at bounding box center [352, 168] width 404 height 739
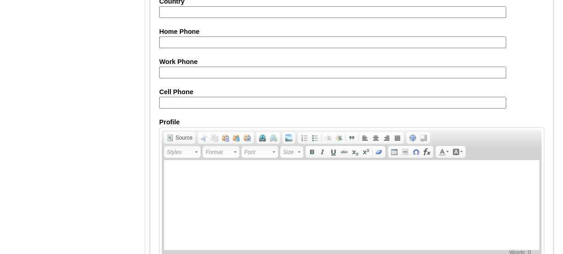
scroll to position [1128, 0]
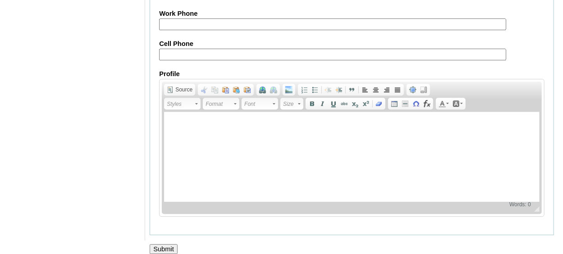
click at [164, 244] on input "Submit" at bounding box center [164, 249] width 28 height 10
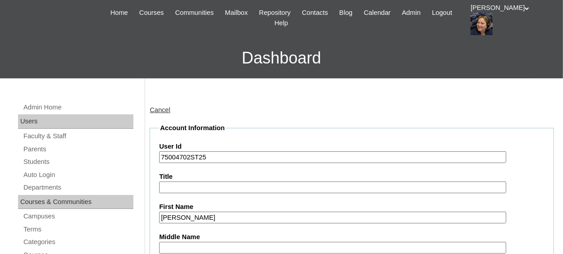
scroll to position [91, 0]
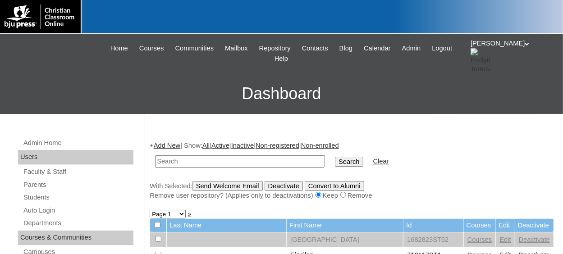
click at [195, 163] on input "text" at bounding box center [240, 162] width 170 height 12
paste input "75004702ST9"
type input "75004702ST"
click at [335, 157] on input "Search" at bounding box center [349, 162] width 28 height 10
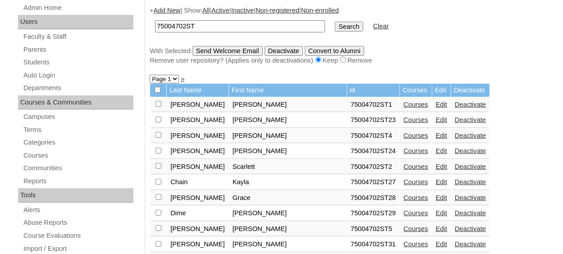
scroll to position [180, 0]
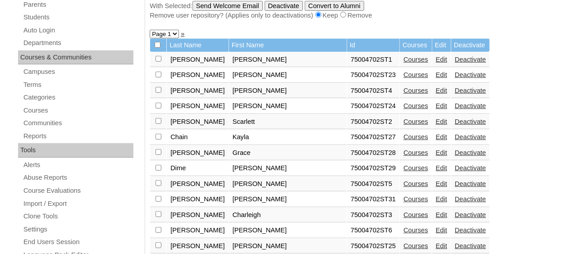
click at [436, 153] on link "Edit" at bounding box center [441, 152] width 11 height 7
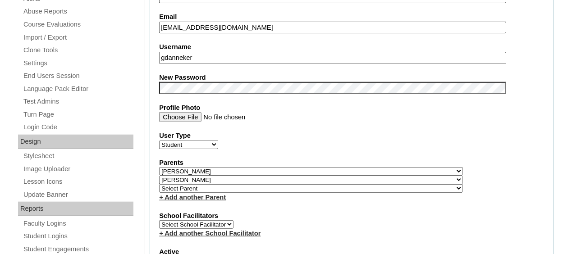
scroll to position [361, 0]
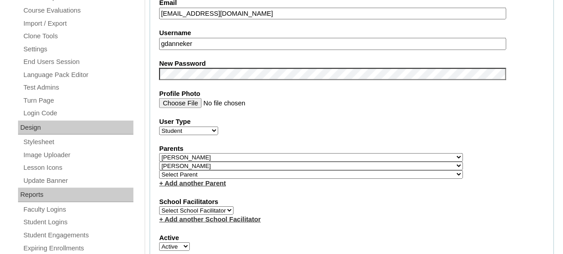
click at [237, 174] on select "Select Parent , [GEOGRAPHIC_DATA], Ma 1, 1 23-24 accountMorgan, [PERSON_NAME] 6…" at bounding box center [311, 174] width 304 height 9
select select "37057"
click at [159, 170] on select "Select Parent , [GEOGRAPHIC_DATA], Ma 1, 1 23-24 accountMorgan, [PERSON_NAME] 6…" at bounding box center [311, 174] width 304 height 9
click at [268, 192] on fieldset "Account Information User Id 75004702ST28 Title First Name [PERSON_NAME] Middle …" at bounding box center [352, 168] width 404 height 739
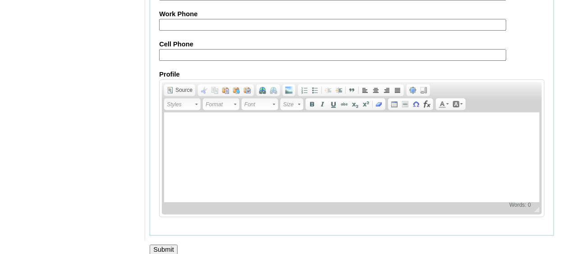
scroll to position [1128, 0]
click at [159, 244] on input "Submit" at bounding box center [164, 249] width 28 height 10
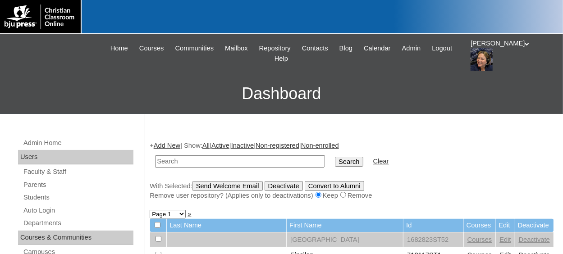
click at [212, 156] on input "text" at bounding box center [240, 162] width 170 height 12
type input "dime"
click at [335, 157] on input "Search" at bounding box center [349, 162] width 28 height 10
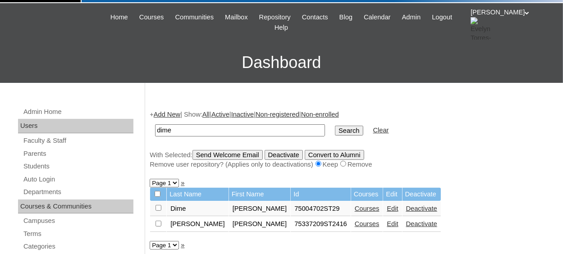
scroll to position [45, 0]
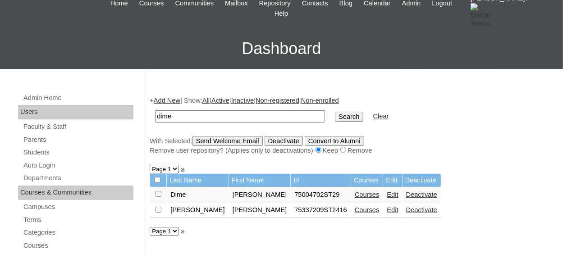
click at [387, 195] on link "Edit" at bounding box center [392, 194] width 11 height 7
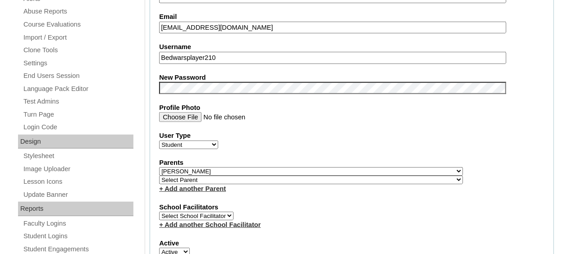
scroll to position [361, 0]
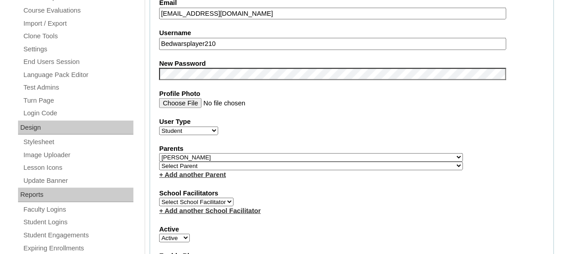
click at [214, 165] on select "Select Parent , [GEOGRAPHIC_DATA], Ma 1, 1 23-24 accountMorgan, [PERSON_NAME] 6…" at bounding box center [311, 166] width 304 height 9
select select "37057"
click at [159, 162] on select "Select Parent , [GEOGRAPHIC_DATA], Ma 1, 1 23-24 accountMorgan, [PERSON_NAME] 6…" at bounding box center [311, 166] width 304 height 9
click at [259, 185] on fieldset "Account Information User Id 75004702ST29 Title First Name [PERSON_NAME] Middle …" at bounding box center [352, 164] width 404 height 731
click at [199, 171] on link "+ Add another Parent" at bounding box center [192, 174] width 67 height 7
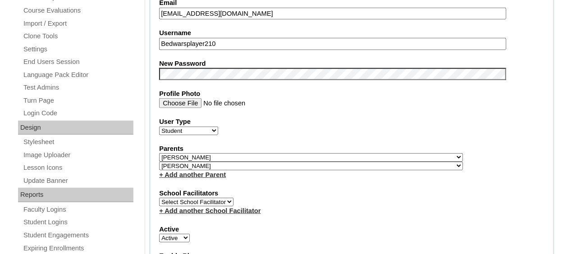
click at [200, 171] on link "+ Add another Parent" at bounding box center [192, 174] width 67 height 7
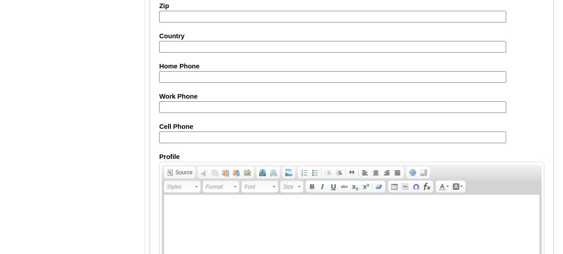
scroll to position [1121, 0]
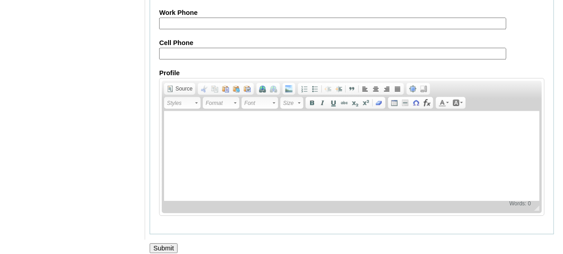
click at [167, 243] on input "Submit" at bounding box center [164, 248] width 28 height 10
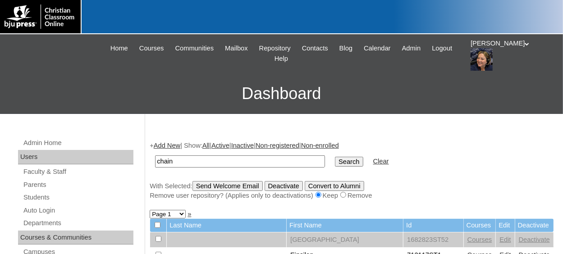
type input "chain"
click at [335, 157] on input "Search" at bounding box center [349, 162] width 28 height 10
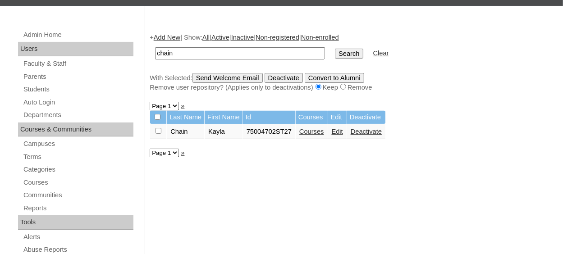
scroll to position [135, 0]
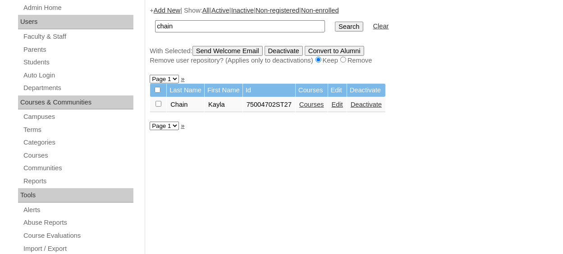
click at [336, 108] on link "Edit" at bounding box center [337, 104] width 11 height 7
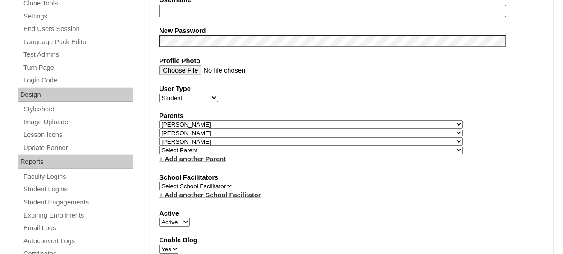
scroll to position [370, 0]
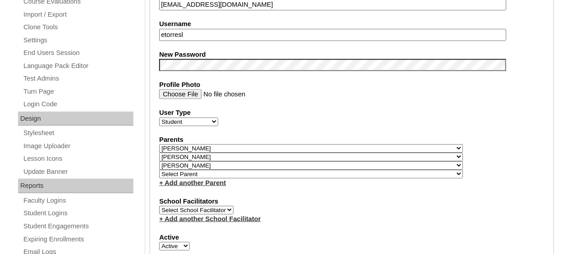
click at [190, 31] on input "etorresl" at bounding box center [332, 35] width 347 height 12
type input "e"
click at [416, 93] on input "Profile Photo" at bounding box center [332, 94] width 347 height 10
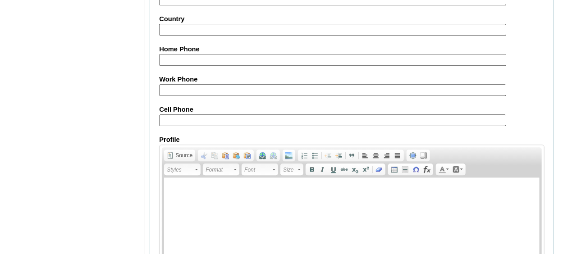
scroll to position [1136, 0]
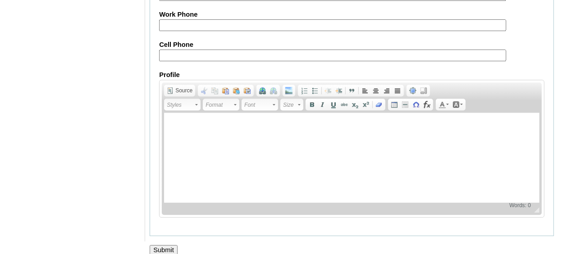
click at [172, 245] on input "Submit" at bounding box center [164, 250] width 28 height 10
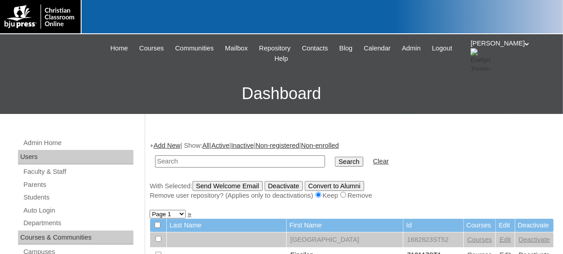
click at [173, 160] on input "text" at bounding box center [240, 162] width 170 height 12
type input "[PERSON_NAME]"
click at [335, 157] on input "Search" at bounding box center [349, 162] width 28 height 10
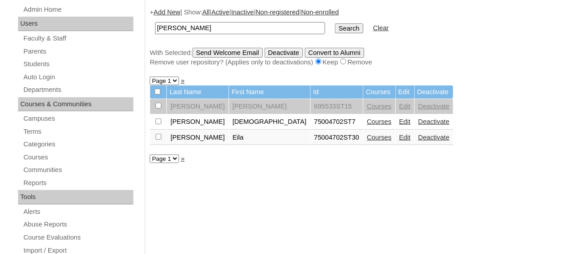
scroll to position [135, 0]
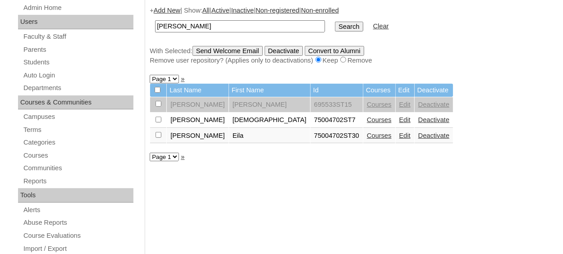
click at [399, 137] on link "Edit" at bounding box center [404, 135] width 11 height 7
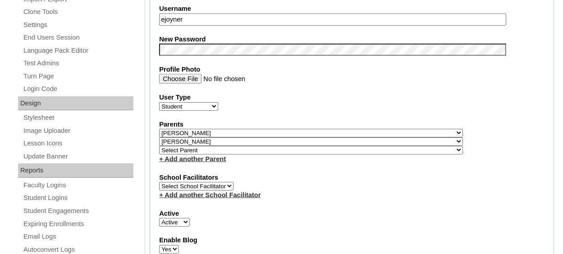
scroll to position [406, 0]
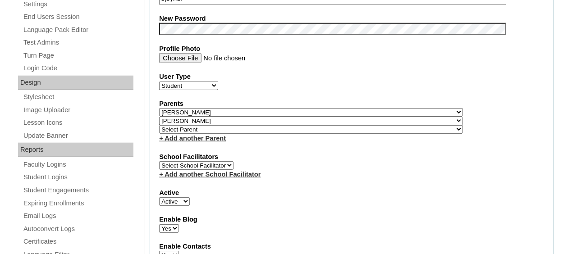
click at [183, 126] on select "Select Parent , [GEOGRAPHIC_DATA], Ma 1, 1 23-24 accountMorgan, [PERSON_NAME] 6…" at bounding box center [311, 129] width 304 height 9
select select "37057"
click at [159, 125] on select "Select Parent , [GEOGRAPHIC_DATA], Ma 1, 1 23-24 accountMorgan, [PERSON_NAME] 6…" at bounding box center [311, 129] width 304 height 9
click at [313, 152] on label "School Facilitators" at bounding box center [351, 156] width 385 height 9
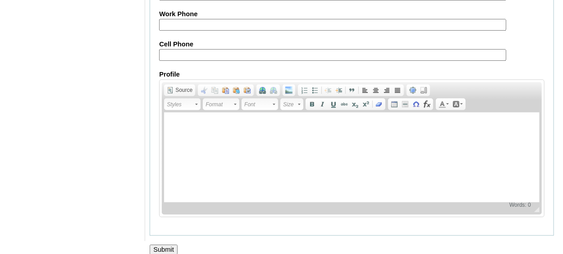
scroll to position [1128, 0]
click at [167, 244] on input "Submit" at bounding box center [164, 249] width 28 height 10
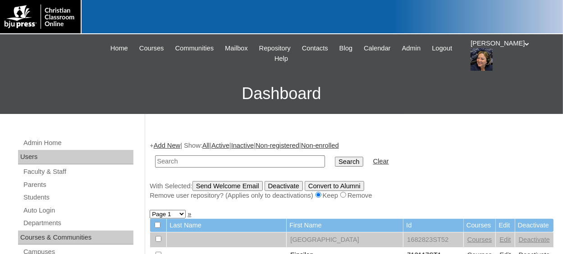
click at [174, 163] on input "text" at bounding box center [240, 162] width 170 height 12
type input "drap"
click at [335, 157] on input "Search" at bounding box center [349, 162] width 28 height 10
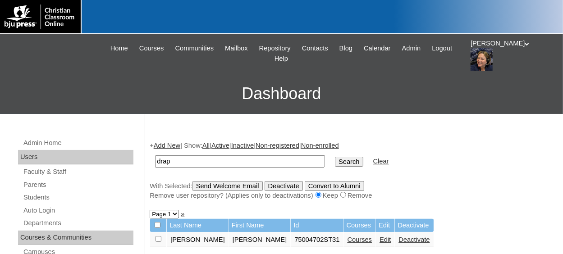
click at [380, 242] on link "Edit" at bounding box center [385, 239] width 11 height 7
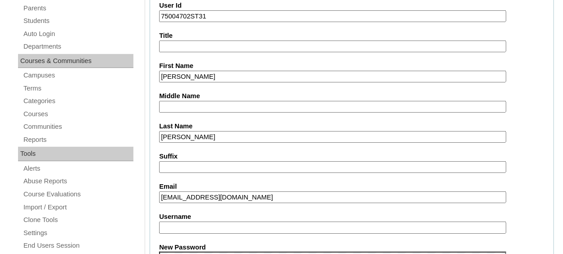
scroll to position [225, 0]
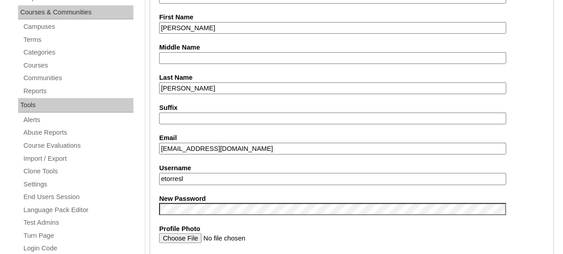
click at [239, 177] on input "etorresl" at bounding box center [332, 179] width 347 height 12
type input "e"
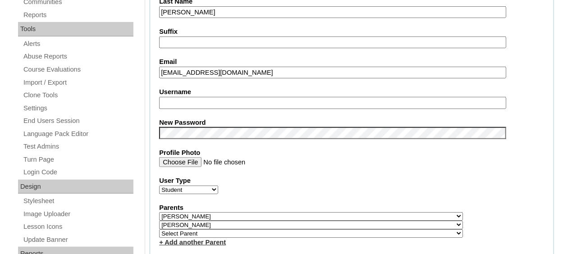
scroll to position [316, 0]
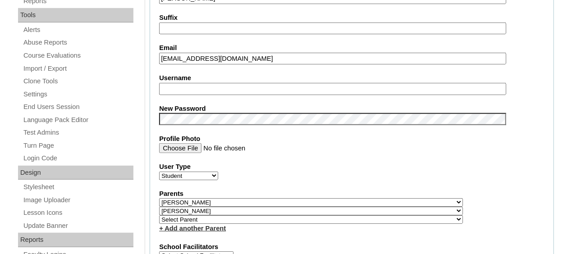
click at [191, 218] on select "Select Parent , [GEOGRAPHIC_DATA], Ma 1, 1 23-24 accountMorgan, [PERSON_NAME] 6…" at bounding box center [311, 219] width 304 height 9
select select "37057"
click at [159, 215] on select "Select Parent , [GEOGRAPHIC_DATA], Ma 1, 1 23-24 accountMorgan, [PERSON_NAME] 6…" at bounding box center [311, 219] width 304 height 9
click at [305, 242] on label "School Facilitators" at bounding box center [351, 246] width 385 height 9
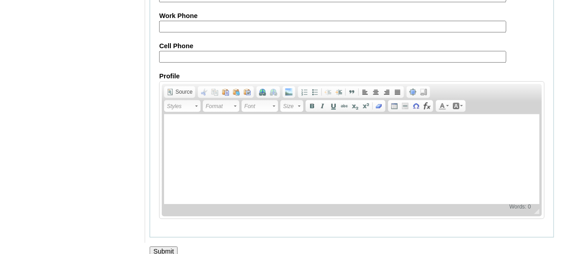
scroll to position [1128, 0]
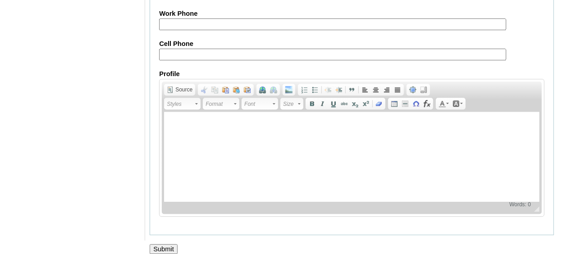
click at [164, 244] on input "Submit" at bounding box center [164, 249] width 28 height 10
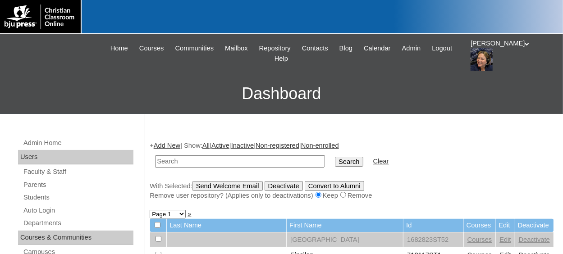
click at [197, 162] on input "text" at bounding box center [240, 162] width 170 height 12
click at [46, 183] on link "Parents" at bounding box center [78, 184] width 111 height 11
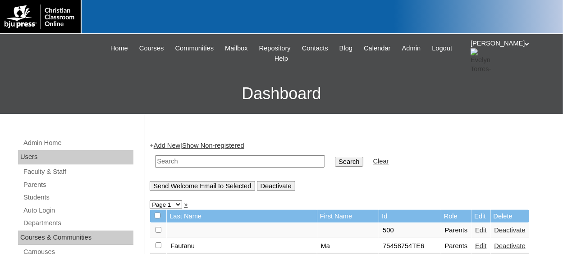
click at [184, 163] on input "text" at bounding box center [240, 162] width 170 height 12
paste input "500050464"
type input "500050464"
click at [335, 161] on input "Search" at bounding box center [349, 162] width 28 height 10
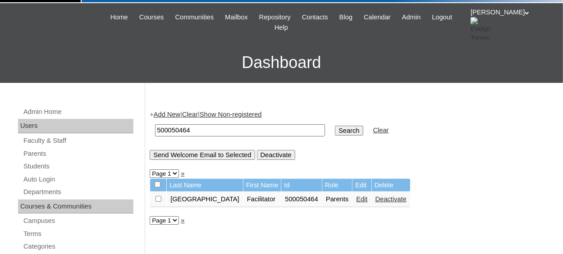
scroll to position [90, 0]
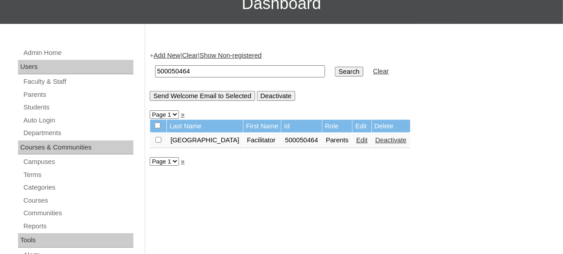
click at [176, 53] on link "Add New" at bounding box center [167, 55] width 27 height 7
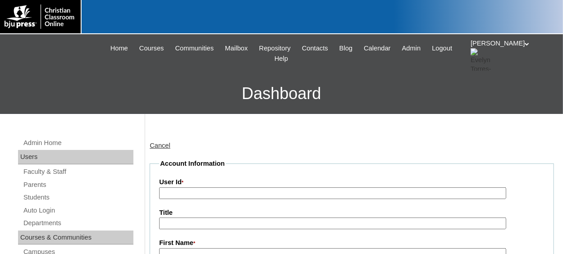
click at [200, 194] on input "User Id *" at bounding box center [332, 194] width 347 height 12
paste input "500050464"
type input "500050464TE1"
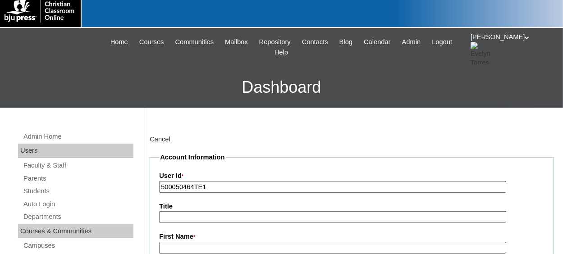
type input "s"
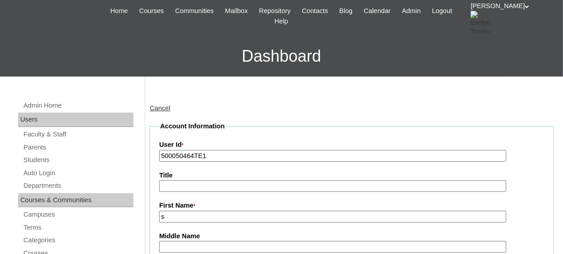
scroll to position [51, 0]
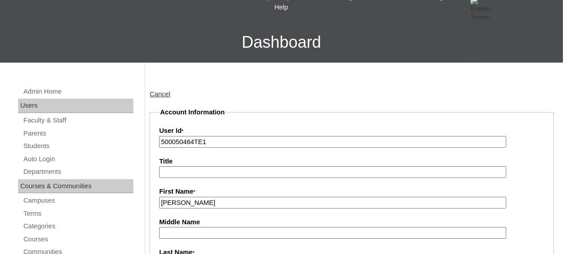
type input "Shelby"
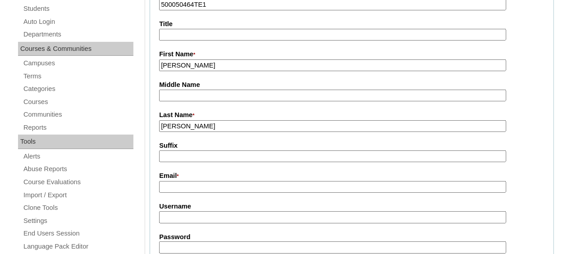
type input "Parsons"
click at [222, 188] on input "admin@lifepoin" at bounding box center [332, 187] width 347 height 12
type input "a"
paste input "admin@lifepointlearningcenter.com"
type input "admin@lifepointlearningcenter.com"
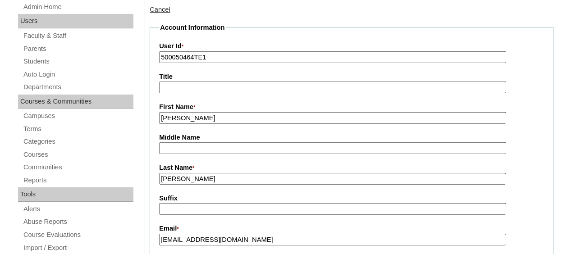
scroll to position [99, 0]
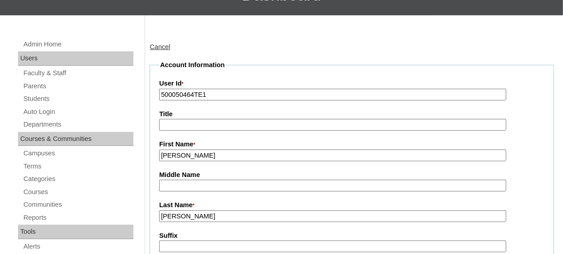
drag, startPoint x: 212, startPoint y: 96, endPoint x: 170, endPoint y: 91, distance: 41.8
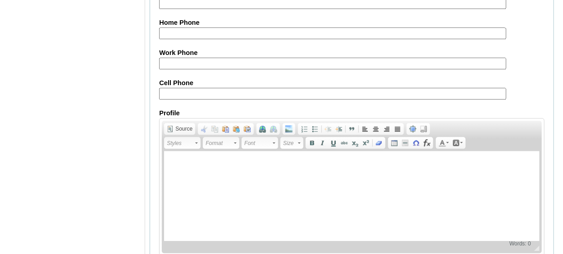
scroll to position [970, 0]
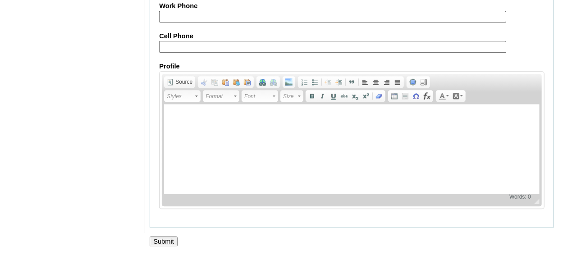
click at [166, 237] on input "Submit" at bounding box center [164, 242] width 28 height 10
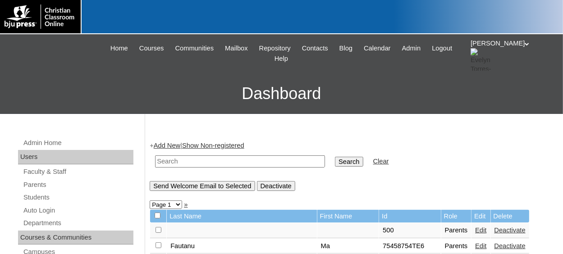
scroll to position [45, 0]
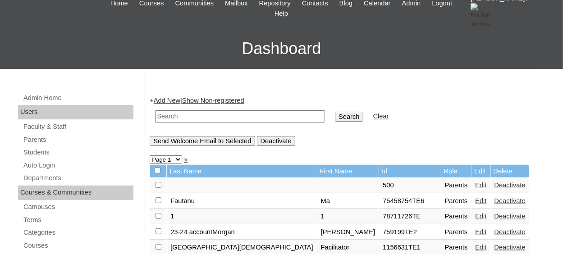
click at [198, 118] on input "text" at bounding box center [240, 116] width 170 height 12
paste input "500050464TE1"
type input "50005046"
click at [43, 155] on link "Students" at bounding box center [78, 152] width 111 height 11
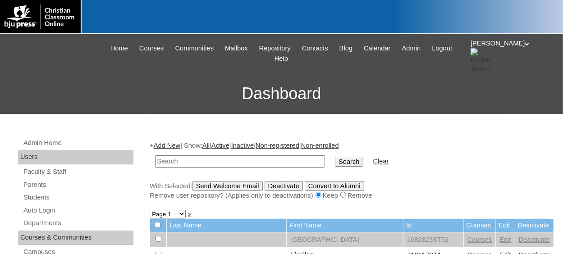
type input "v"
type input "500050464"
click at [335, 157] on input "Search" at bounding box center [349, 162] width 28 height 10
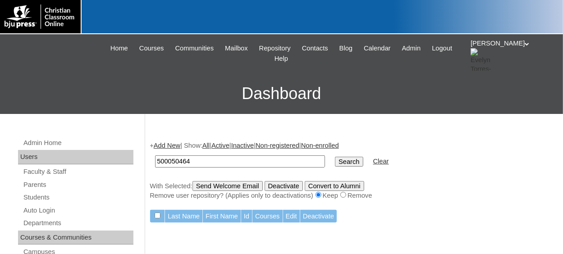
click at [178, 147] on link "Add New" at bounding box center [167, 145] width 27 height 7
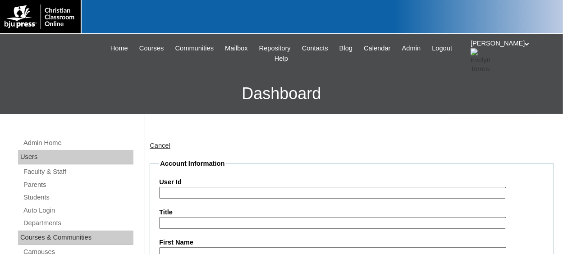
click at [188, 195] on input "User Id" at bounding box center [332, 193] width 347 height 12
paste input "500050464TE1"
type input "500050464ST01"
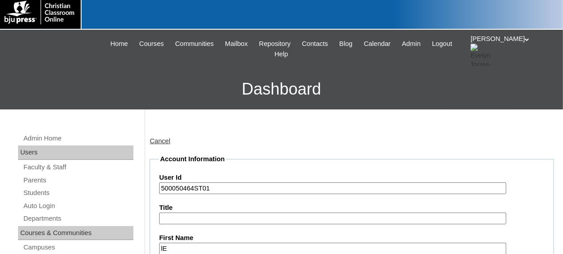
type input "l"
type input "[PERSON_NAME]"
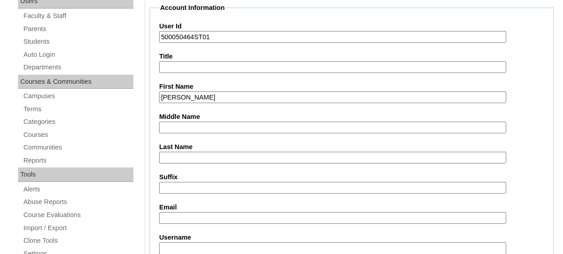
type input "d"
type input "[PERSON_NAME]"
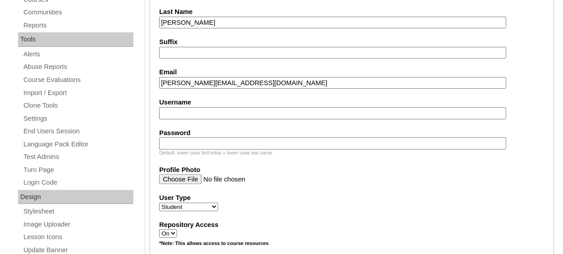
scroll to position [336, 0]
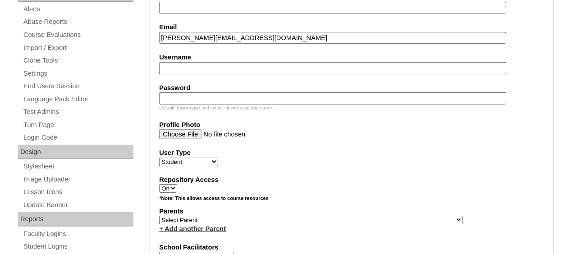
type input "[PERSON_NAME][EMAIL_ADDRESS][DOMAIN_NAME]"
click at [265, 218] on select "Select Parent , [GEOGRAPHIC_DATA], Ma 1, 1 23-24 accountMorgan, [PERSON_NAME] 6…" at bounding box center [311, 220] width 304 height 9
select select "37061"
click at [159, 216] on select "Select Parent , [GEOGRAPHIC_DATA], Ma 1, 1 23-24 accountMorgan, [PERSON_NAME] 6…" at bounding box center [311, 220] width 304 height 9
click at [308, 190] on div "Repository Access On Off" at bounding box center [351, 184] width 385 height 18
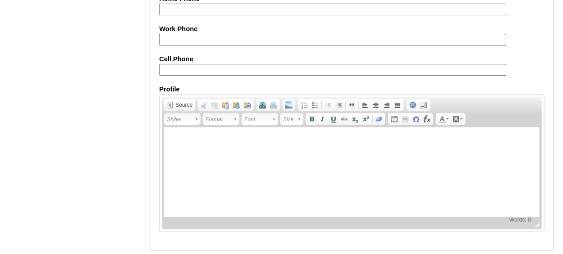
scroll to position [1120, 0]
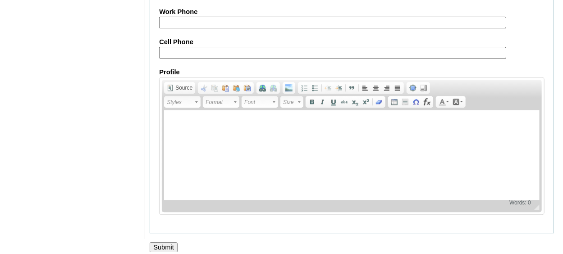
click at [171, 242] on input "Submit" at bounding box center [164, 247] width 28 height 10
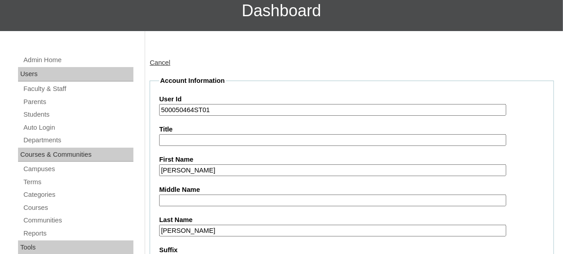
scroll to position [0, 0]
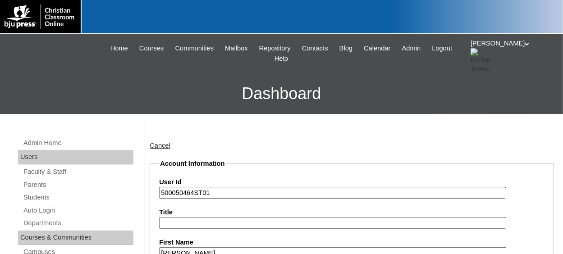
drag, startPoint x: 208, startPoint y: 192, endPoint x: 170, endPoint y: 195, distance: 38.0
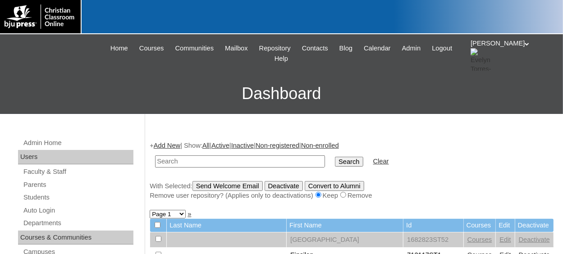
click at [185, 160] on input "text" at bounding box center [240, 162] width 170 height 12
paste input "500050464ST01"
type input "500050464ST02"
click at [335, 157] on input "Search" at bounding box center [349, 162] width 28 height 10
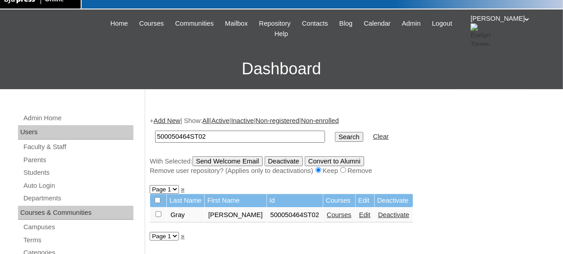
scroll to position [45, 0]
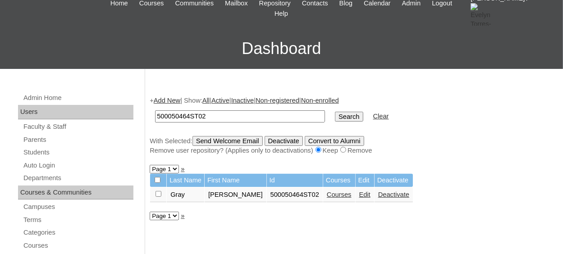
click at [327, 198] on link "Courses" at bounding box center [339, 194] width 25 height 7
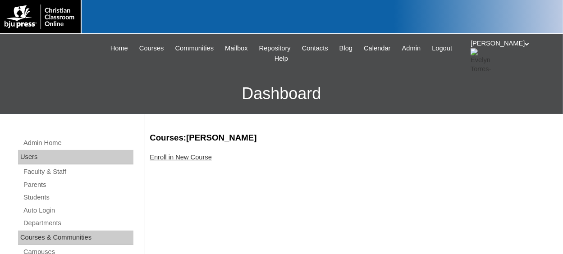
click at [203, 158] on link "Enroll in New Course" at bounding box center [181, 157] width 62 height 7
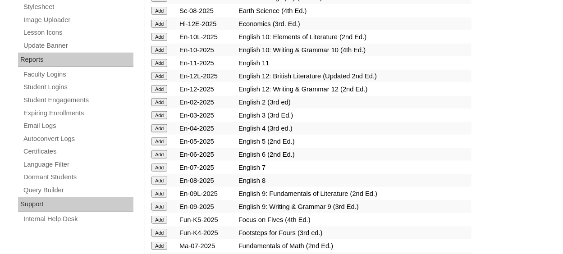
scroll to position [541, 0]
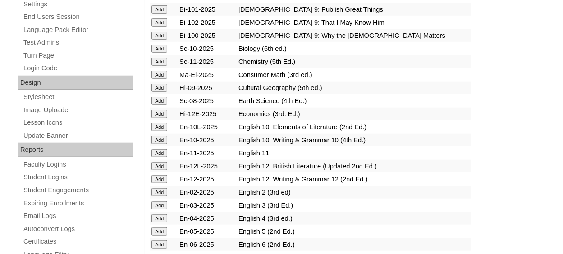
scroll to position [451, 0]
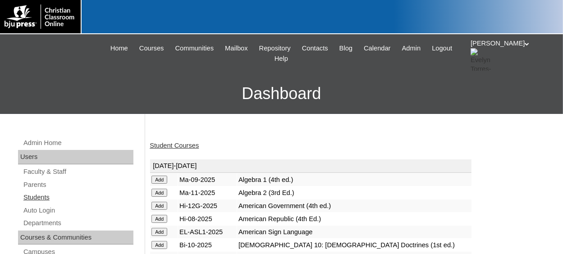
click at [28, 198] on link "Students" at bounding box center [78, 197] width 111 height 11
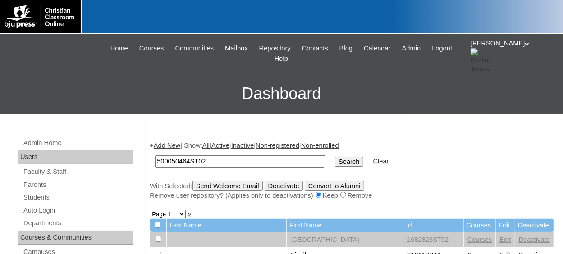
type input "500050464ST02"
click at [335, 157] on input "Search" at bounding box center [349, 162] width 28 height 10
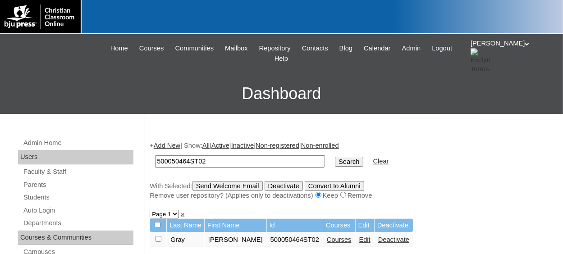
click at [158, 239] on input "checkbox" at bounding box center [159, 239] width 6 height 6
checkbox input "true"
click at [237, 188] on input "Send Welcome Email" at bounding box center [227, 186] width 70 height 10
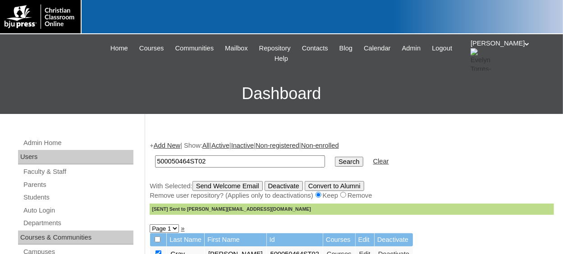
click at [232, 160] on input "500050464ST02" at bounding box center [240, 162] width 170 height 12
click at [175, 147] on link "Add New" at bounding box center [167, 145] width 27 height 7
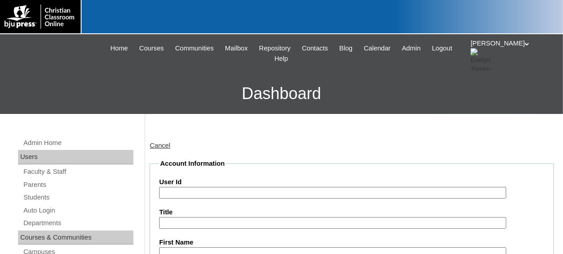
click at [207, 191] on input "User Id" at bounding box center [332, 193] width 347 height 12
paste input "500050464ST01"
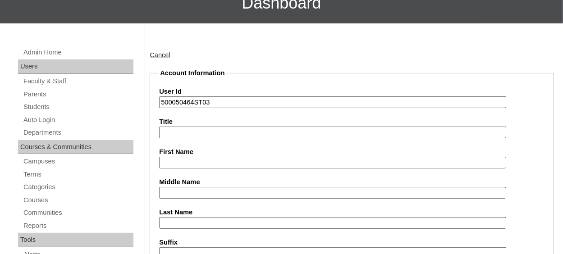
scroll to position [90, 0]
type input "500050464ST03"
click at [203, 163] on input "First Name" at bounding box center [332, 163] width 347 height 12
type input "Brynley"
type input "[PERSON_NAME]"
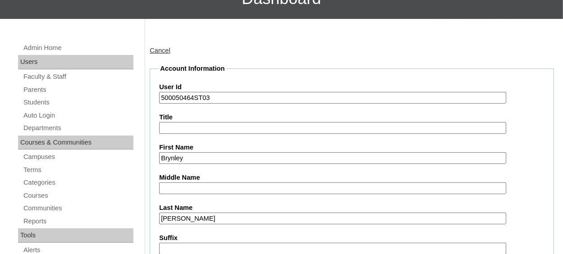
scroll to position [247, 0]
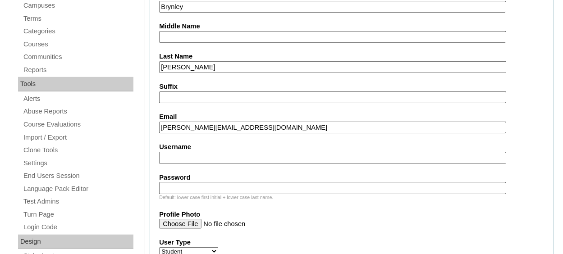
type input "[PERSON_NAME][EMAIL_ADDRESS][DOMAIN_NAME]"
click at [267, 153] on input "Username" at bounding box center [332, 158] width 347 height 12
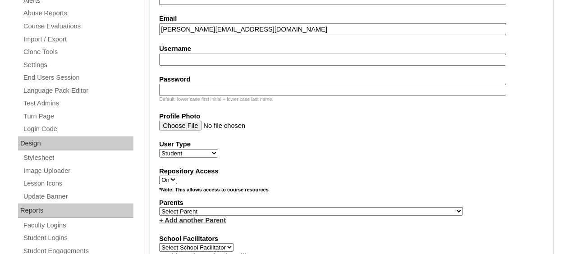
scroll to position [382, 0]
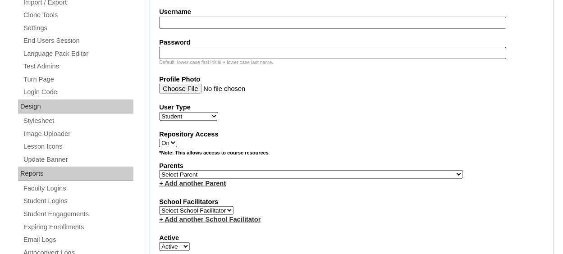
click at [252, 170] on select "Select Parent , Fautanu, Ma 1, 1 23-24 accountMorgan, Jason 6th Street Mennonit…" at bounding box center [311, 174] width 304 height 9
select select "37061"
click at [159, 170] on select "Select Parent , Fautanu, Ma 1, 1 23-24 accountMorgan, Jason 6th Street Mennonit…" at bounding box center [311, 174] width 304 height 9
click at [255, 200] on label "School Facilitators" at bounding box center [351, 201] width 385 height 9
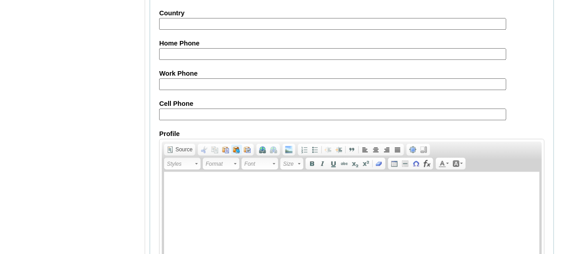
scroll to position [1120, 0]
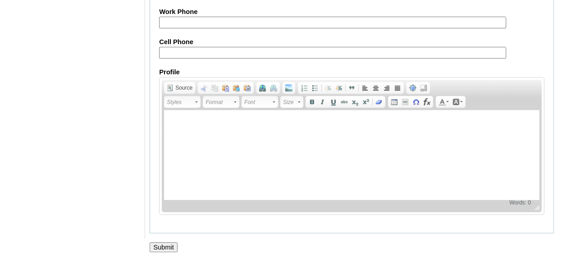
click at [168, 242] on input "Submit" at bounding box center [164, 247] width 28 height 10
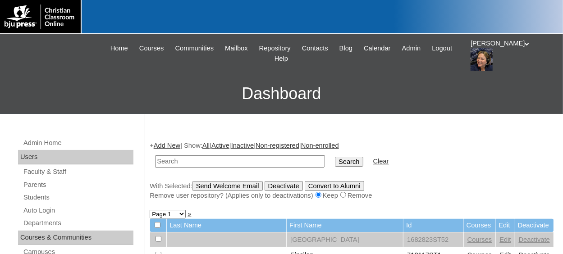
click at [183, 163] on input "text" at bounding box center [240, 162] width 170 height 12
paste input "500050464ST01"
type input "500050464ST03"
click at [335, 157] on input "Search" at bounding box center [349, 162] width 28 height 10
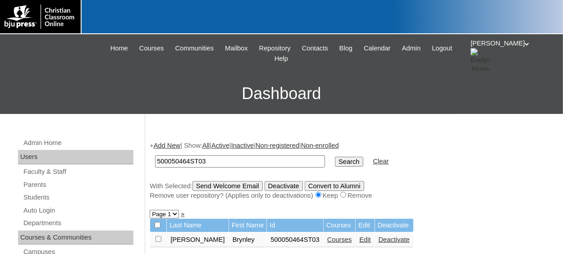
scroll to position [45, 0]
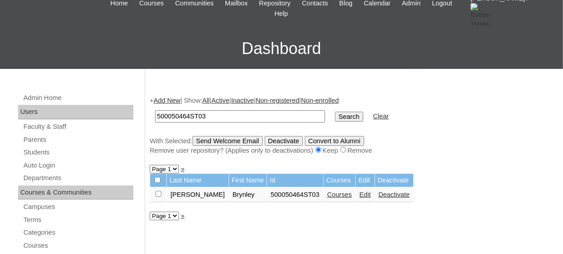
click at [327, 197] on link "Courses" at bounding box center [339, 194] width 25 height 7
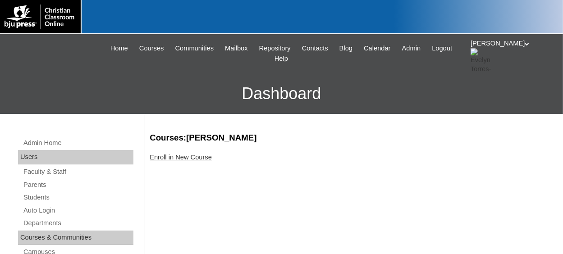
click at [198, 156] on link "Enroll in New Course" at bounding box center [181, 157] width 62 height 7
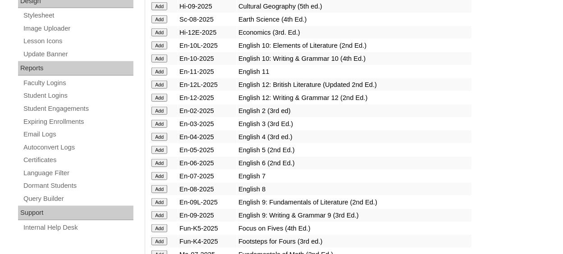
scroll to position [541, 0]
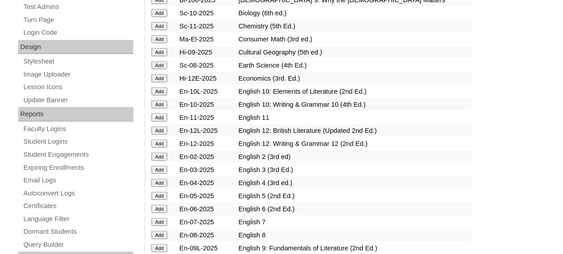
scroll to position [451, 0]
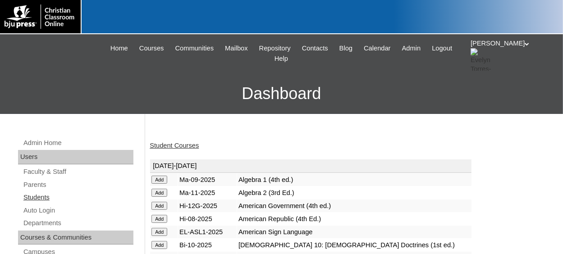
click at [42, 198] on link "Students" at bounding box center [78, 197] width 111 height 11
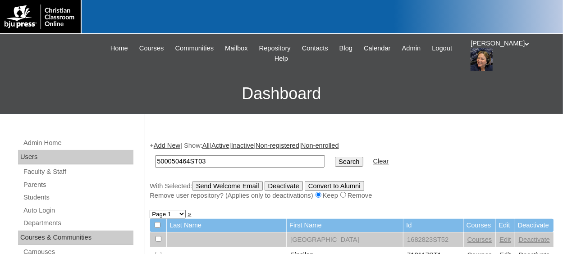
type input "500050464ST03"
click at [335, 157] on input "Search" at bounding box center [349, 162] width 28 height 10
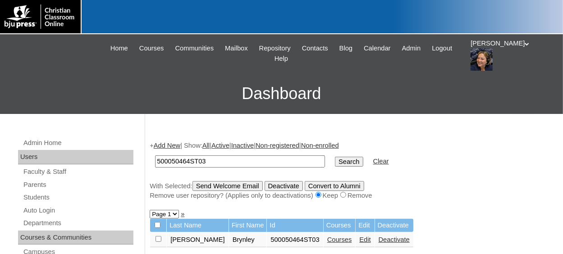
click at [157, 239] on input "checkbox" at bounding box center [159, 239] width 6 height 6
checkbox input "true"
click at [252, 182] on input "Send Welcome Email" at bounding box center [227, 186] width 70 height 10
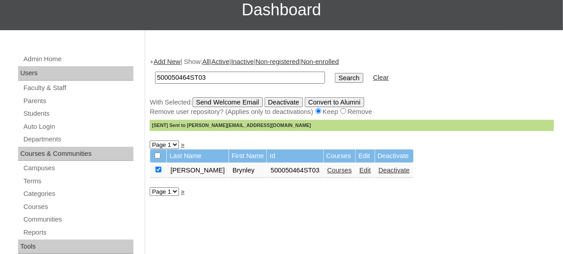
scroll to position [90, 0]
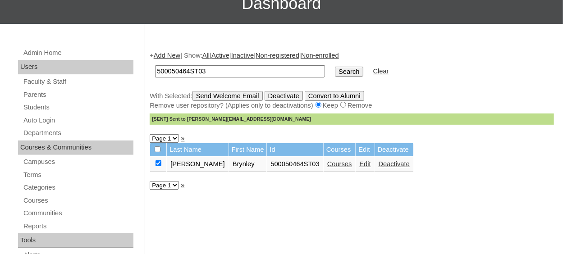
click at [167, 55] on link "Add New" at bounding box center [167, 55] width 27 height 7
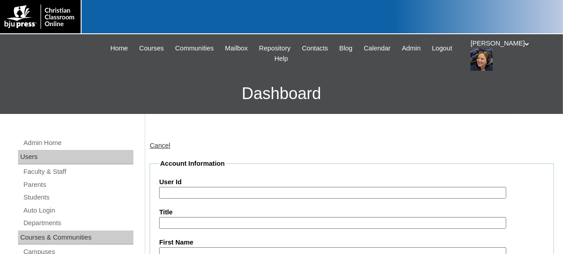
click at [184, 191] on input "User Id" at bounding box center [332, 193] width 347 height 12
paste input "500050464ST01"
type input "500050464ST04"
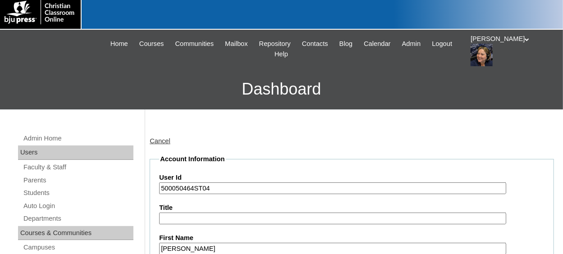
type input "[PERSON_NAME]"
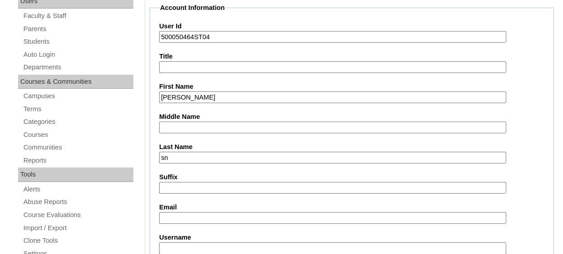
type input "s"
type input "Snyder"
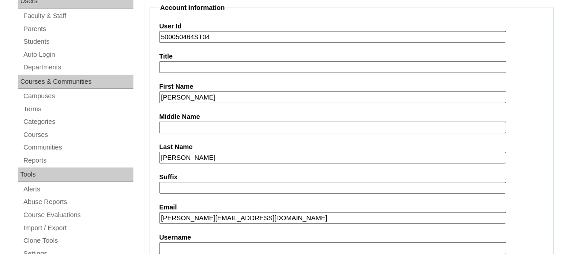
type input "l.snyder@lifepointlearningcenter.com"
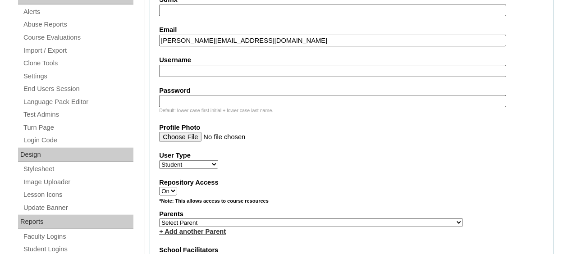
scroll to position [352, 0]
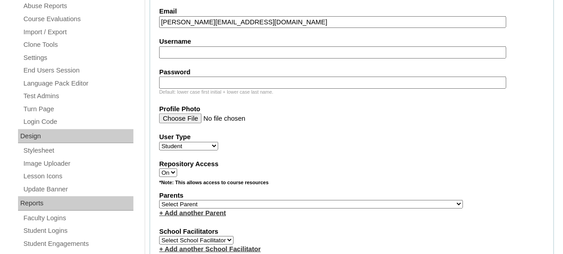
click at [242, 201] on select "Select Parent , Fautanu, Ma 1, 1 23-24 accountMorgan, Jason 6th Street Mennonit…" at bounding box center [311, 204] width 304 height 9
select select "37061"
click at [159, 200] on select "Select Parent , Fautanu, Ma 1, 1 23-24 accountMorgan, Jason 6th Street Mennonit…" at bounding box center [311, 204] width 304 height 9
click at [358, 135] on label "User Type" at bounding box center [351, 137] width 385 height 9
click at [218, 142] on select "Faculty Staff Student Parents School Facilitators" at bounding box center [188, 146] width 59 height 9
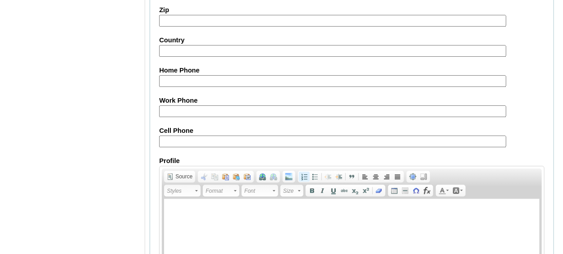
scroll to position [1120, 0]
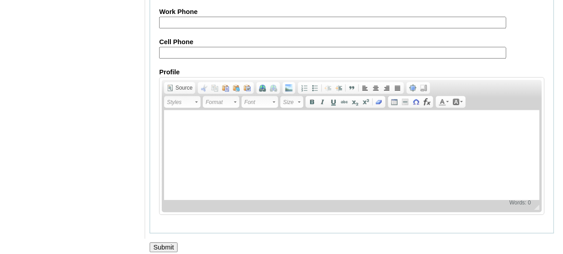
click at [166, 242] on input "Submit" at bounding box center [164, 247] width 28 height 10
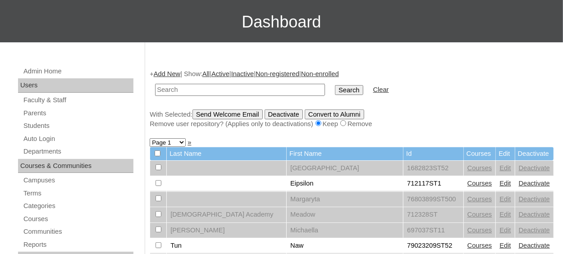
scroll to position [90, 0]
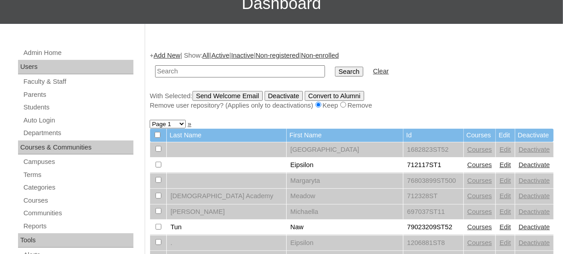
click at [204, 69] on input "text" at bounding box center [240, 71] width 170 height 12
type input "v"
paste input "500050464ST01"
type input "500050464ST04"
click at [335, 67] on input "Search" at bounding box center [349, 72] width 28 height 10
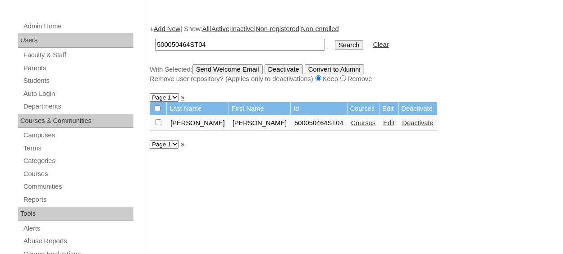
scroll to position [135, 0]
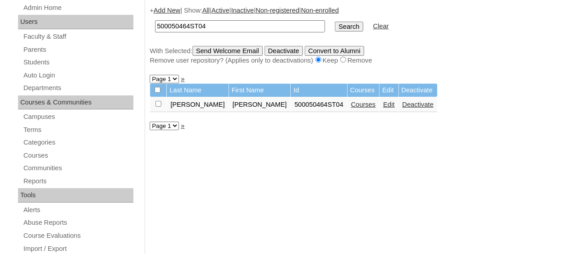
click at [351, 106] on link "Courses" at bounding box center [363, 104] width 25 height 7
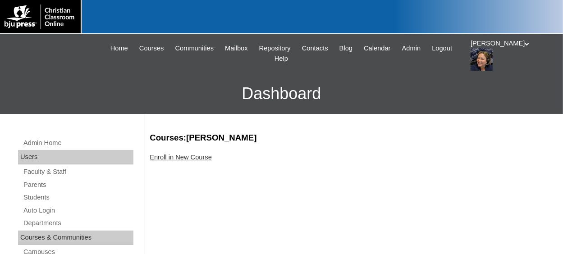
click at [193, 160] on link "Enroll in New Course" at bounding box center [181, 157] width 62 height 7
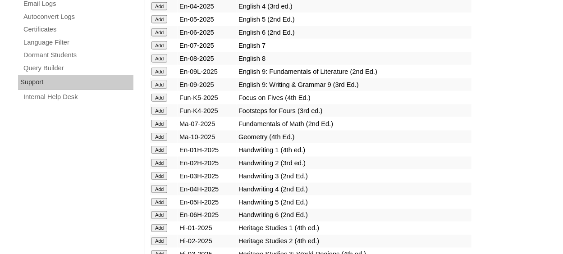
scroll to position [631, 0]
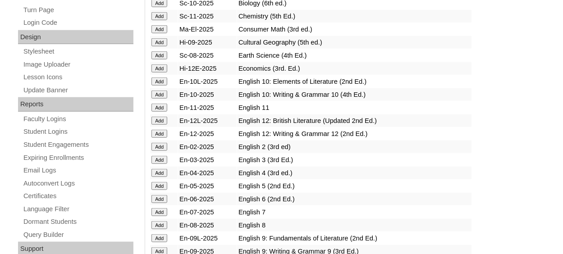
scroll to position [496, 0]
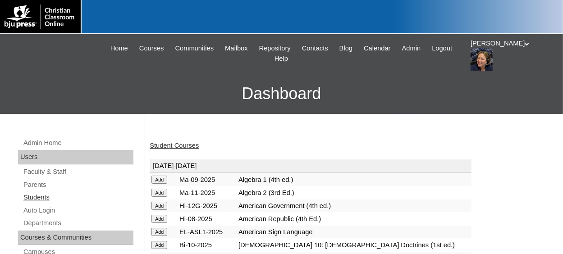
click at [41, 197] on link "Students" at bounding box center [78, 197] width 111 height 11
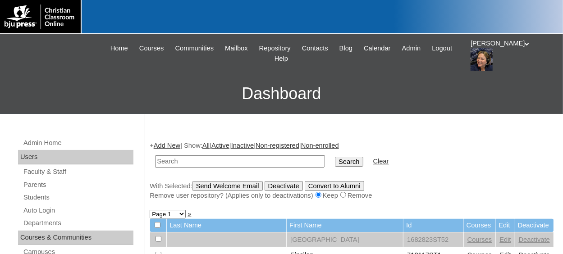
click at [172, 148] on link "Add New" at bounding box center [167, 145] width 27 height 7
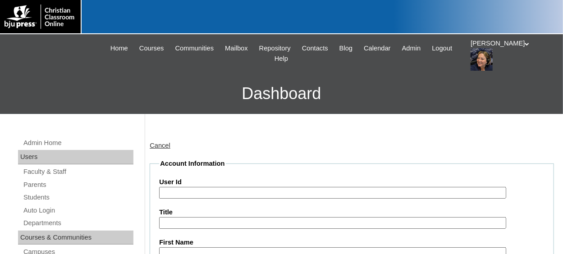
click at [184, 193] on input "User Id" at bounding box center [332, 193] width 347 height 12
paste input "500050464ST01"
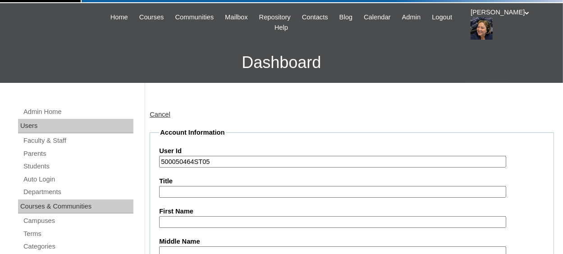
scroll to position [45, 0]
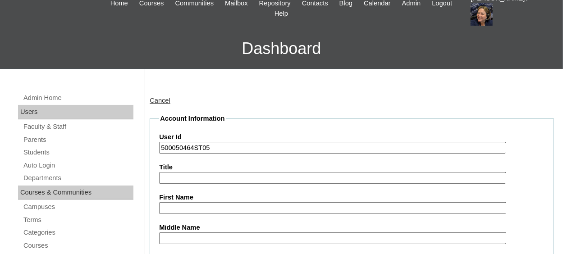
type input "500050464ST05"
click at [224, 204] on input "First Name" at bounding box center [332, 208] width 347 height 12
type input "Zachary"
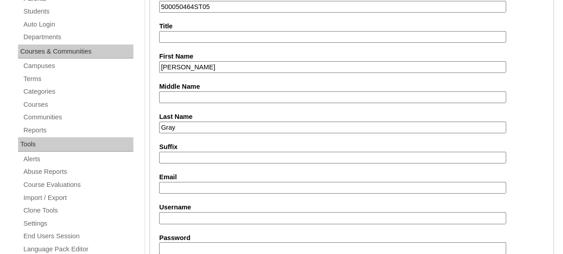
type input "Gray"
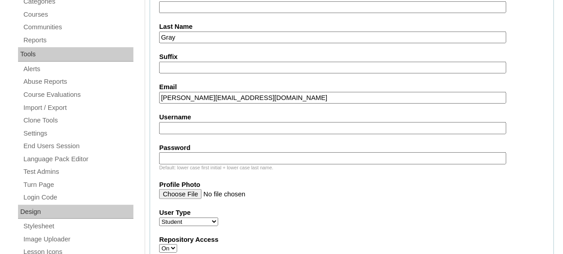
scroll to position [321, 0]
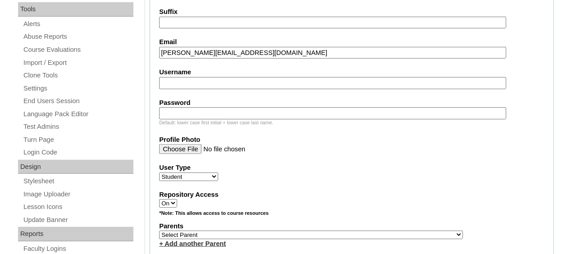
type input "z.gray@lifepointlearningcenter.com"
click at [223, 233] on select "Select Parent , Fautanu, Ma 1, 1 23-24 accountMorgan, Jason 6th Street Mennonit…" at bounding box center [311, 235] width 304 height 9
select select "37061"
click at [159, 231] on select "Select Parent , Fautanu, Ma 1, 1 23-24 accountMorgan, Jason 6th Street Mennonit…" at bounding box center [311, 235] width 304 height 9
click at [275, 196] on label "Repository Access" at bounding box center [351, 194] width 385 height 9
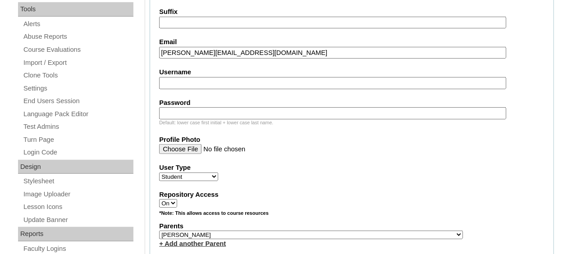
click at [177, 199] on select "On Off" at bounding box center [168, 203] width 18 height 9
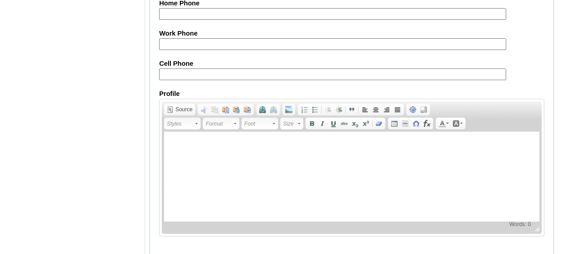
scroll to position [1120, 0]
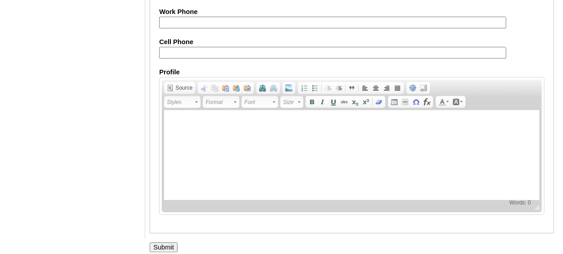
click at [169, 242] on input "Submit" at bounding box center [164, 247] width 28 height 10
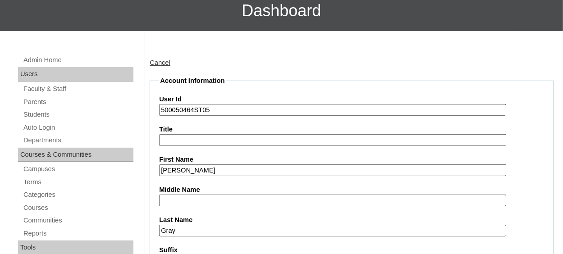
scroll to position [38, 0]
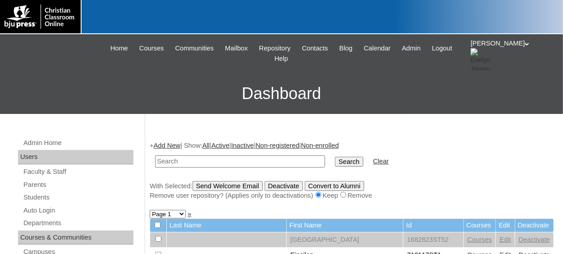
click at [191, 154] on td at bounding box center [240, 161] width 179 height 21
click at [263, 167] on input "text" at bounding box center [240, 162] width 170 height 12
paste input "500050464ST01"
type input "500050464ST06"
click at [335, 164] on input "Search" at bounding box center [349, 162] width 28 height 10
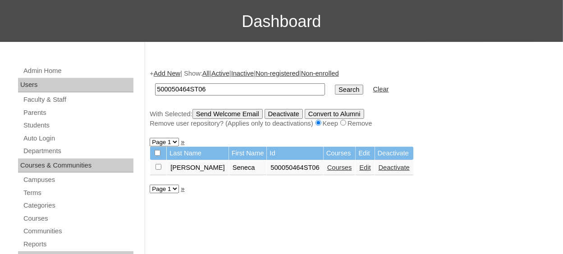
scroll to position [90, 0]
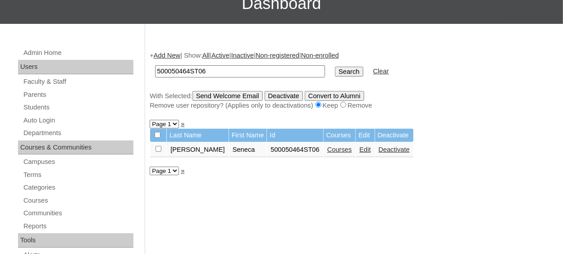
click at [327, 152] on link "Courses" at bounding box center [339, 149] width 25 height 7
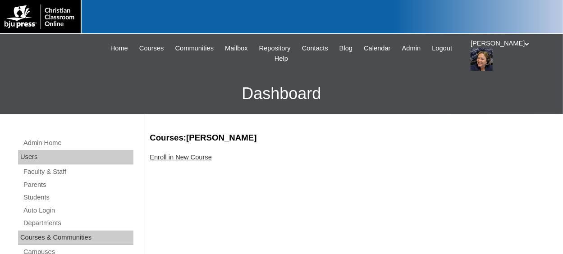
click at [196, 154] on link "Enroll in New Course" at bounding box center [181, 157] width 62 height 7
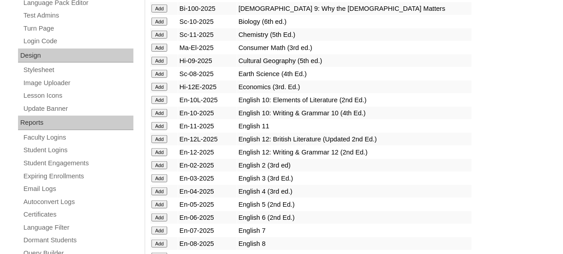
scroll to position [451, 0]
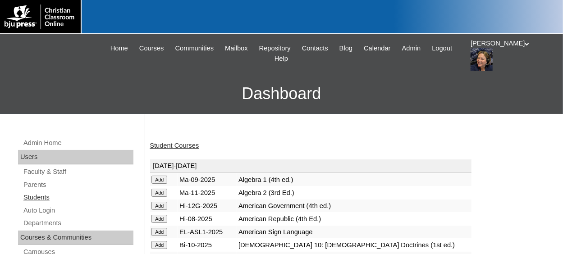
click at [48, 198] on link "Students" at bounding box center [78, 197] width 111 height 11
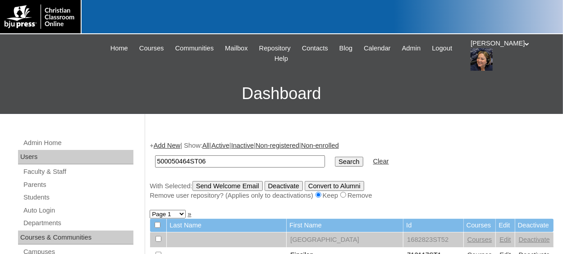
type input "500050464ST06"
click at [335, 157] on input "Search" at bounding box center [349, 162] width 28 height 10
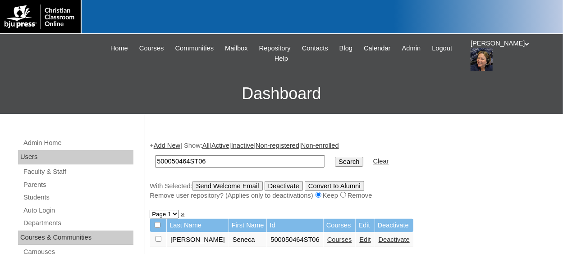
click at [156, 237] on td at bounding box center [158, 240] width 16 height 15
click at [161, 238] on td at bounding box center [158, 240] width 16 height 15
click at [158, 238] on input "checkbox" at bounding box center [159, 239] width 6 height 6
checkbox input "true"
click at [240, 188] on input "Send Welcome Email" at bounding box center [227, 186] width 70 height 10
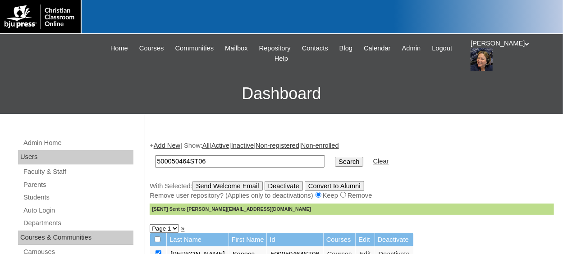
click at [173, 146] on link "Add New" at bounding box center [167, 145] width 27 height 7
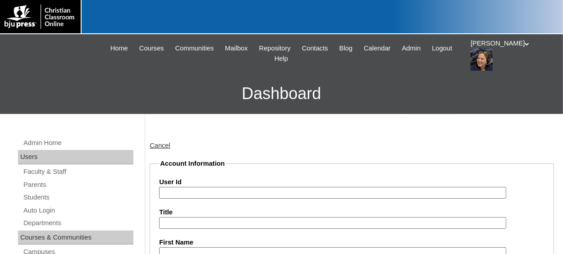
drag, startPoint x: 0, startPoint y: 0, endPoint x: 197, endPoint y: 193, distance: 276.3
click at [197, 193] on input "User Id" at bounding box center [332, 193] width 347 height 12
paste input "500050464ST01"
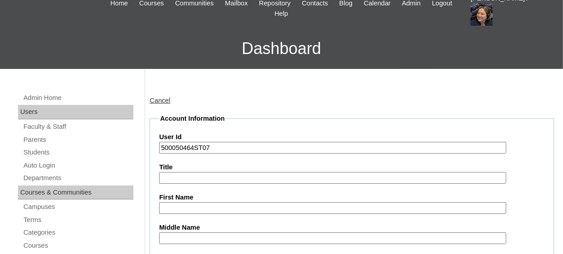
type input "500050464ST07"
click at [210, 209] on input "First Name" at bounding box center [332, 208] width 347 height 12
type input "Miles"
type input "McCabe"
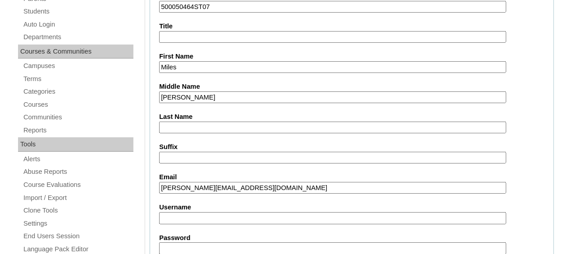
type input "m.mccabe@lifepointlearningcenter.com"
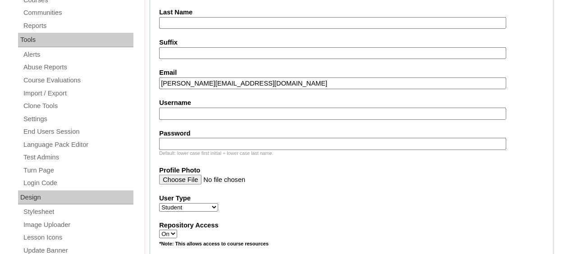
scroll to position [412, 0]
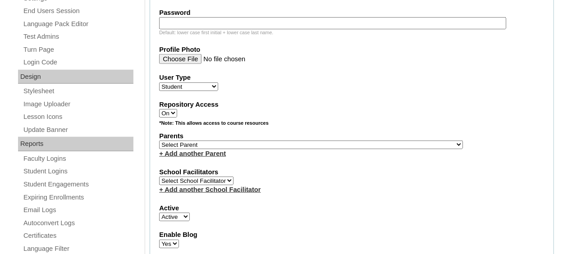
click at [270, 142] on select "Select Parent , Fautanu, Ma 1, 1 23-24 accountMorgan, Jason 6th Street Mennonit…" at bounding box center [311, 145] width 304 height 9
select select "37061"
click at [159, 141] on select "Select Parent , Fautanu, Ma 1, 1 23-24 accountMorgan, Jason 6th Street Mennonit…" at bounding box center [311, 145] width 304 height 9
click at [288, 168] on label "School Facilitators" at bounding box center [351, 172] width 385 height 9
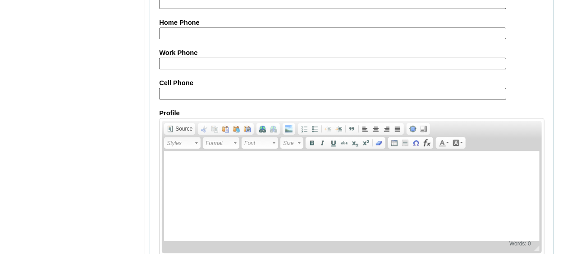
scroll to position [1120, 0]
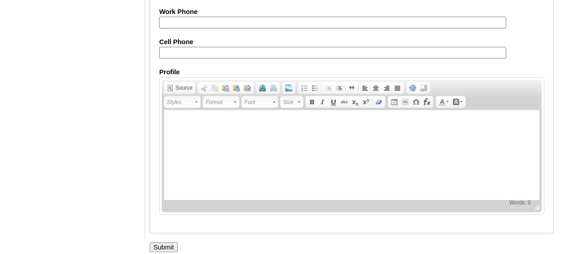
click at [170, 242] on input "Submit" at bounding box center [164, 247] width 28 height 10
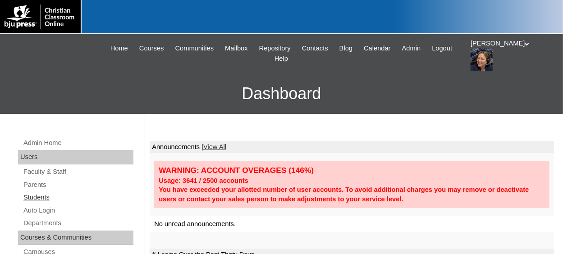
click at [44, 200] on link "Students" at bounding box center [78, 197] width 111 height 11
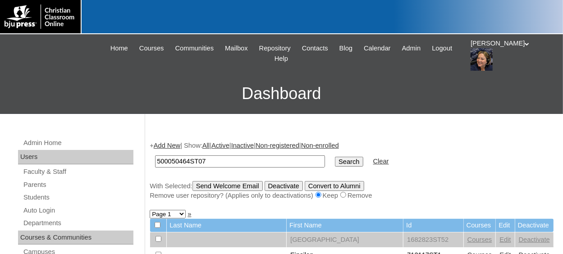
type input "500050464ST07"
click at [335, 157] on input "Search" at bounding box center [349, 162] width 28 height 10
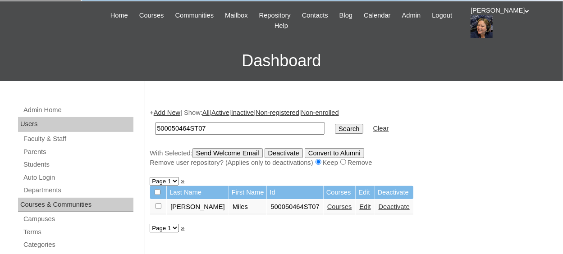
scroll to position [45, 0]
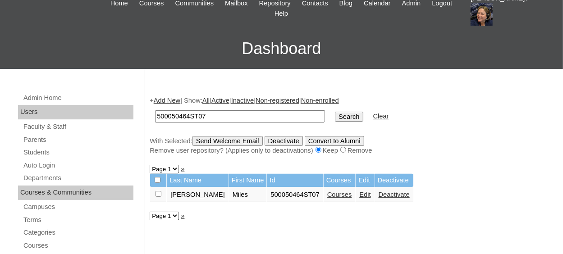
click at [327, 198] on link "Courses" at bounding box center [339, 194] width 25 height 7
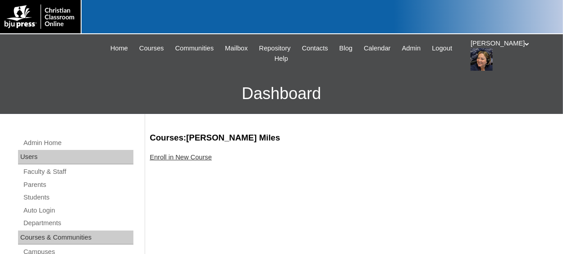
click at [188, 161] on link "Enroll in New Course" at bounding box center [181, 157] width 62 height 7
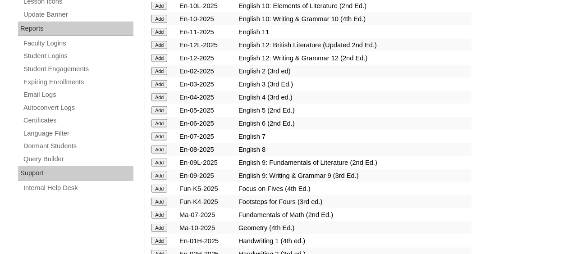
scroll to position [541, 0]
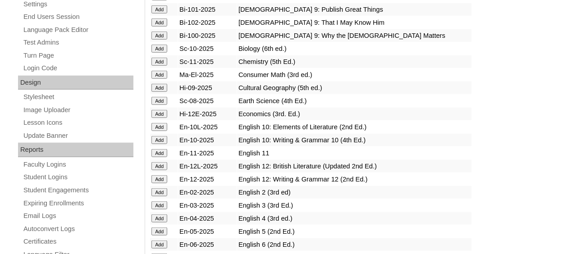
scroll to position [451, 0]
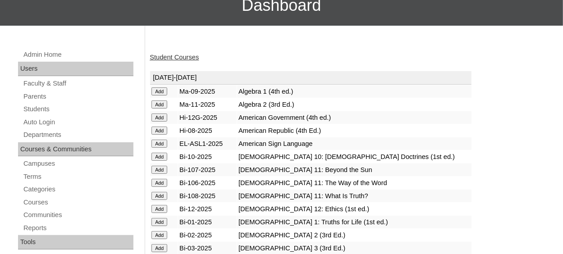
scroll to position [90, 0]
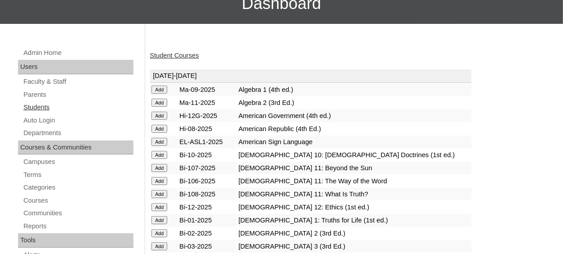
click at [31, 108] on link "Students" at bounding box center [78, 107] width 111 height 11
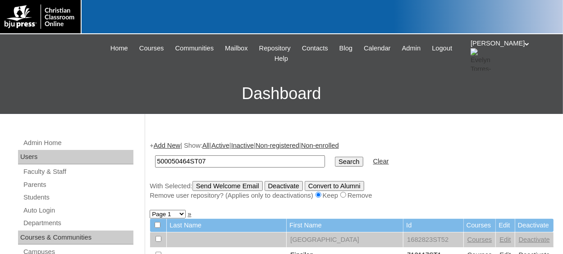
type input "500050464ST07"
click at [335, 157] on input "Search" at bounding box center [349, 162] width 28 height 10
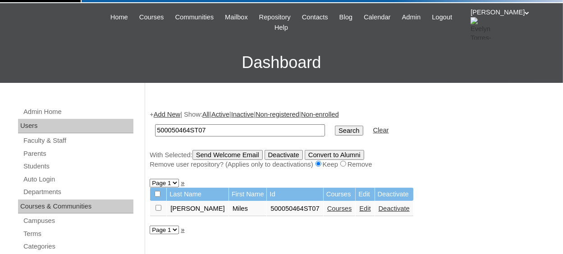
scroll to position [45, 0]
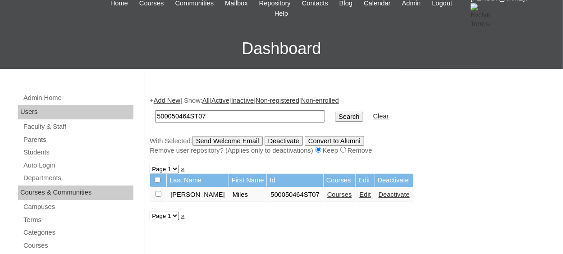
click at [157, 195] on input "checkbox" at bounding box center [159, 194] width 6 height 6
checkbox input "true"
click at [245, 141] on input "Send Welcome Email" at bounding box center [227, 141] width 70 height 10
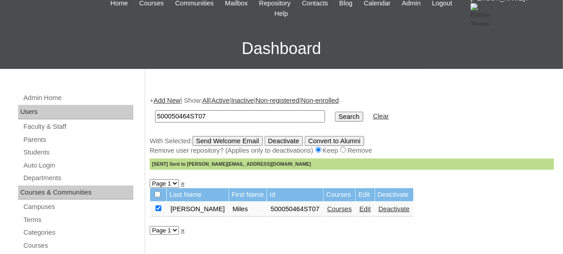
click at [327, 208] on link "Courses" at bounding box center [339, 209] width 25 height 7
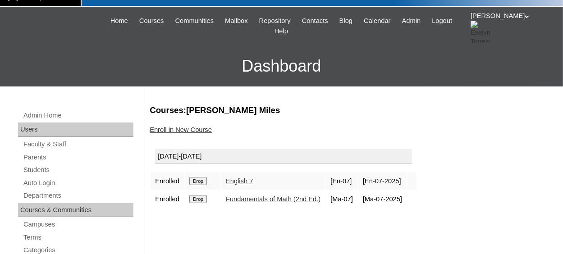
scroll to position [90, 0]
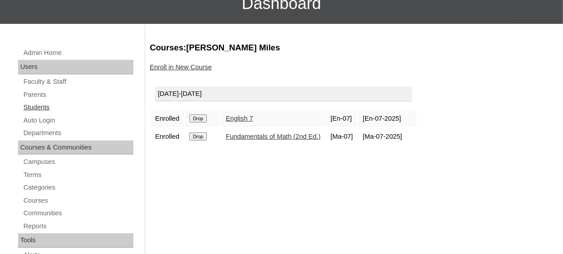
click at [39, 108] on link "Students" at bounding box center [78, 107] width 111 height 11
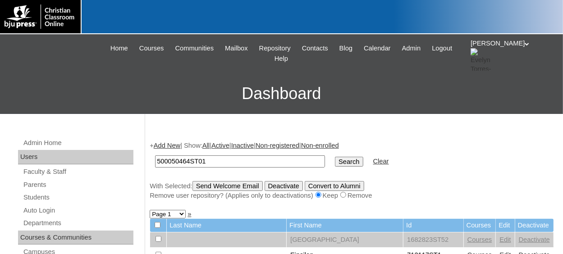
type input "500050464ST01"
click at [169, 147] on link "Add New" at bounding box center [167, 145] width 27 height 7
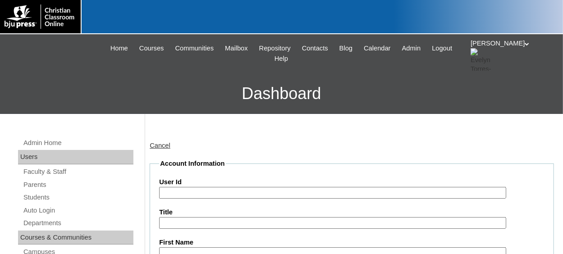
click at [184, 188] on input "User Id" at bounding box center [332, 193] width 347 height 12
paste input "500050464ST01"
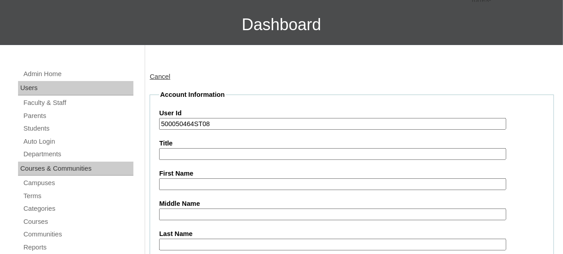
scroll to position [90, 0]
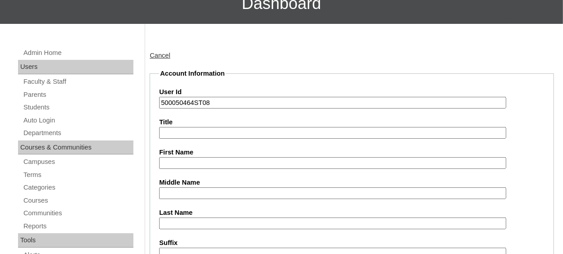
type input "500050464ST08"
click at [174, 163] on input "First Name" at bounding box center [332, 163] width 347 height 12
type input "Raegan"
type input "Smith"
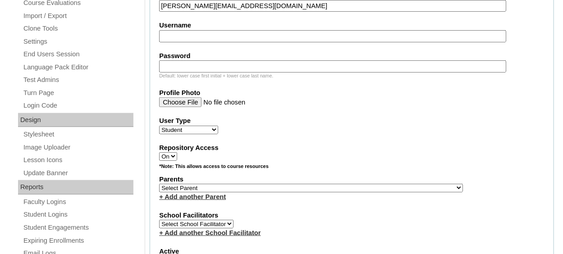
scroll to position [382, 0]
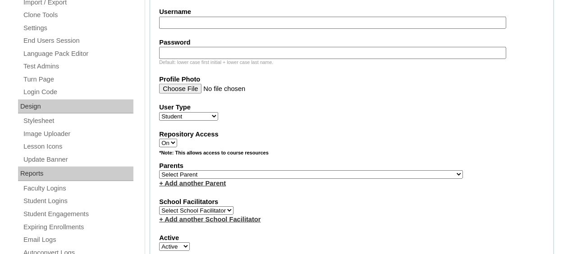
type input "r.smith@lifepointlearningcenter.com"
click at [230, 174] on select "Select Parent , Fautanu, Ma 1, 1 23-24 accountMorgan, Jason 6th Street Mennonit…" at bounding box center [311, 174] width 304 height 9
select select "37061"
click at [159, 170] on select "Select Parent , Fautanu, Ma 1, 1 23-24 accountMorgan, Jason 6th Street Mennonit…" at bounding box center [311, 174] width 304 height 9
drag, startPoint x: 248, startPoint y: 191, endPoint x: 253, endPoint y: 189, distance: 4.7
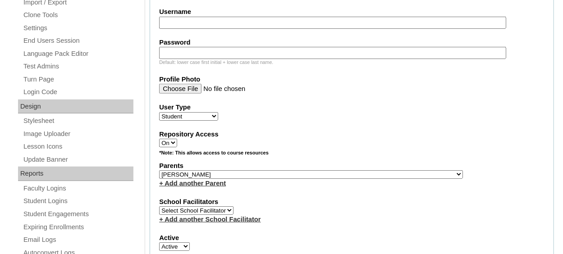
click at [249, 191] on fieldset "Account Information User Id 500050464ST08 Title First Name Raegan Middle Name L…" at bounding box center [352, 141] width 404 height 729
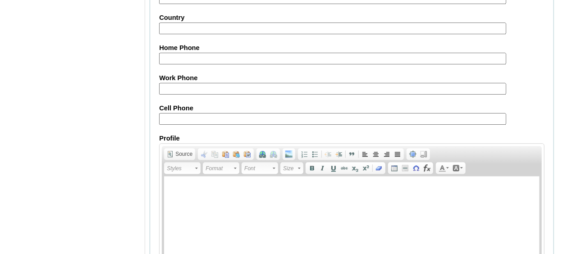
scroll to position [1120, 0]
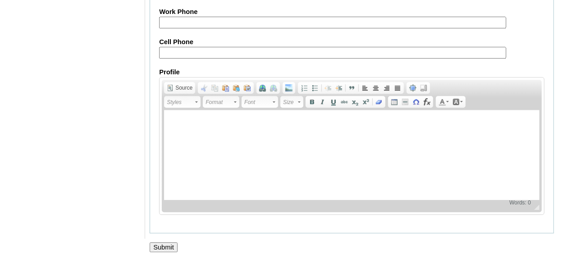
click at [174, 242] on input "Submit" at bounding box center [164, 247] width 28 height 10
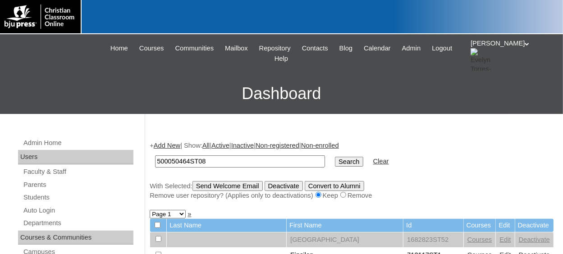
type input "500050464ST08"
click at [335, 157] on input "Search" at bounding box center [349, 162] width 28 height 10
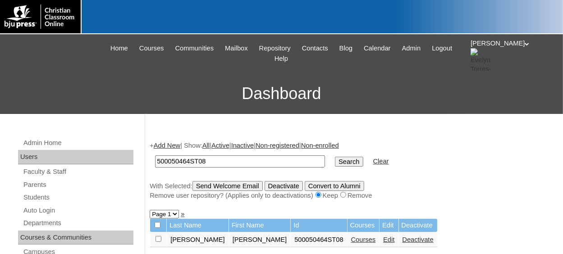
click at [158, 239] on input "checkbox" at bounding box center [159, 239] width 6 height 6
checkbox input "true"
click at [244, 185] on input "Send Welcome Email" at bounding box center [227, 186] width 70 height 10
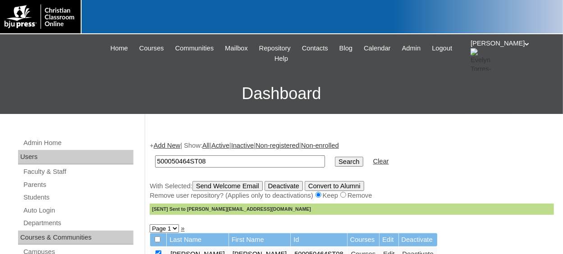
click at [217, 160] on input "500050464ST08" at bounding box center [240, 162] width 170 height 12
type input "500050464ST09"
click at [335, 157] on input "Search" at bounding box center [349, 162] width 28 height 10
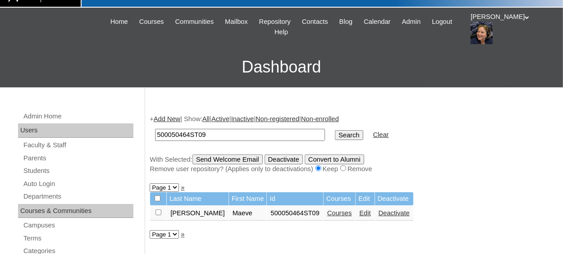
scroll to position [45, 0]
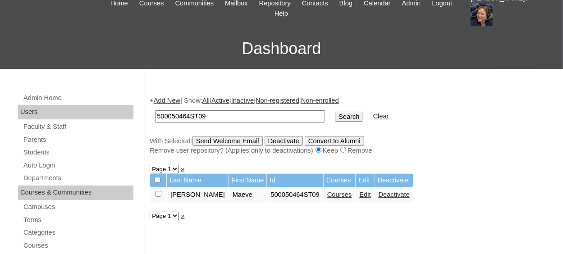
click at [327, 197] on link "Courses" at bounding box center [339, 194] width 25 height 7
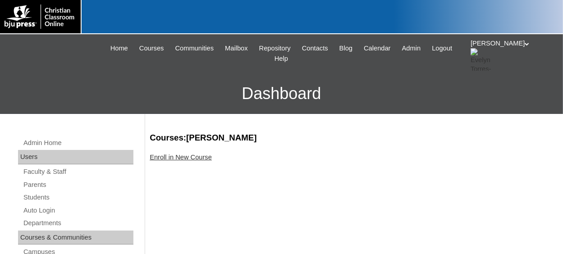
click at [197, 158] on link "Enroll in New Course" at bounding box center [181, 157] width 62 height 7
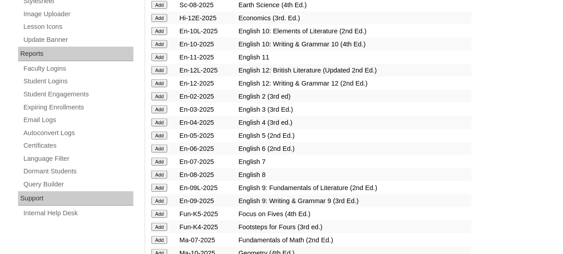
scroll to position [541, 0]
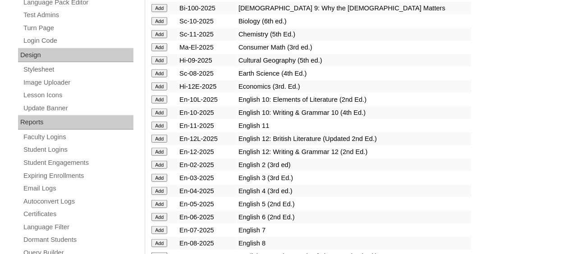
scroll to position [496, 0]
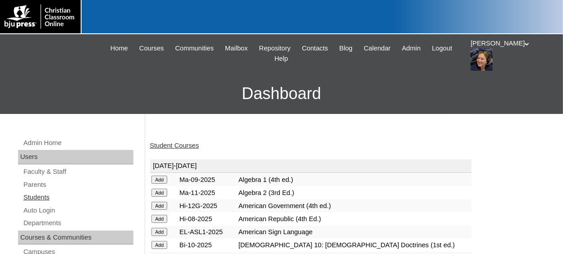
click at [35, 199] on link "Students" at bounding box center [78, 197] width 111 height 11
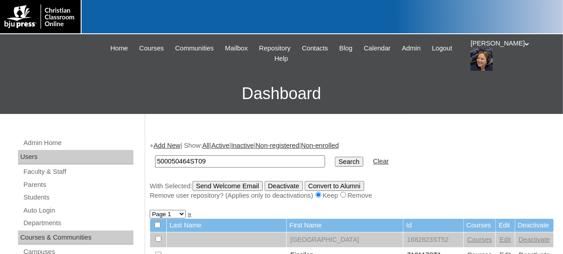
type input "500050464ST09"
click at [335, 162] on input "Search" at bounding box center [349, 162] width 28 height 10
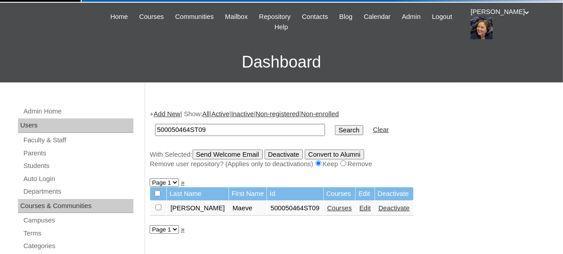
scroll to position [45, 0]
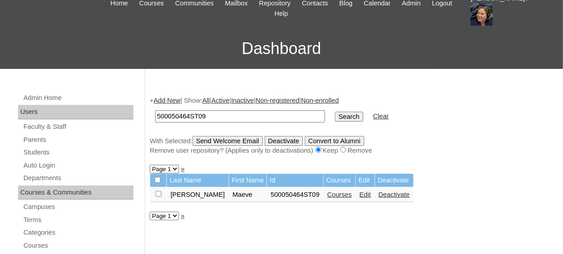
click at [156, 195] on input "checkbox" at bounding box center [159, 194] width 6 height 6
checkbox input "true"
click at [228, 143] on input "Send Welcome Email" at bounding box center [227, 141] width 70 height 10
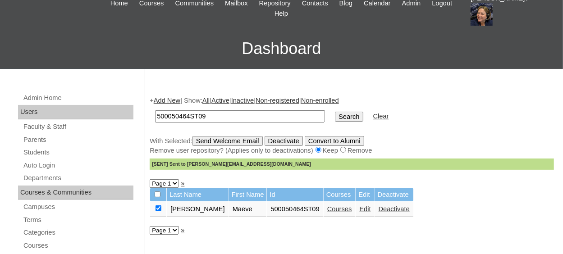
click at [177, 103] on link "Add New" at bounding box center [167, 100] width 27 height 7
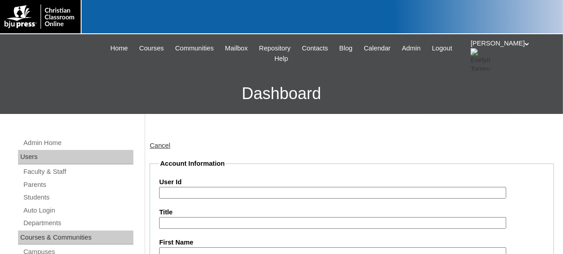
click at [221, 188] on input "User Id" at bounding box center [332, 193] width 347 height 12
paste input "500050464ST01"
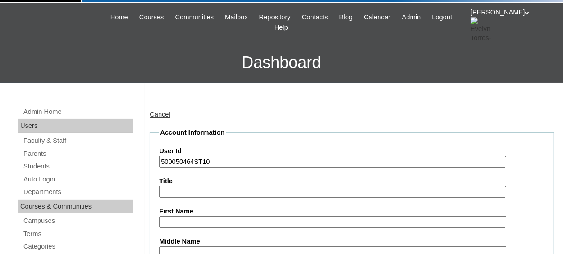
scroll to position [45, 0]
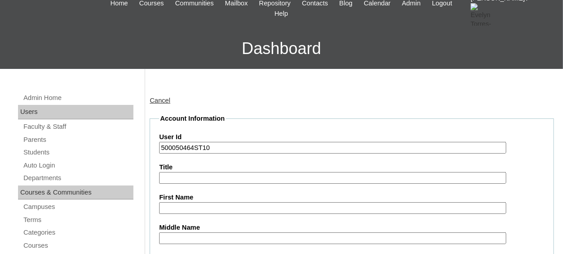
type input "500050464ST10"
click at [209, 210] on input "First Name" at bounding box center [332, 208] width 347 height 12
type input "Camden"
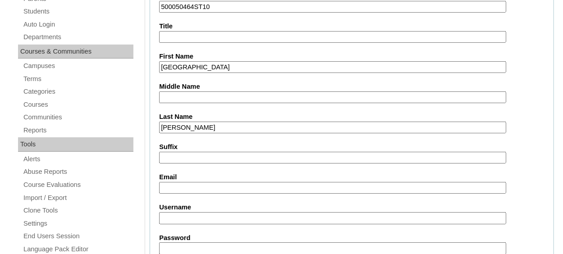
type input "Johnston"
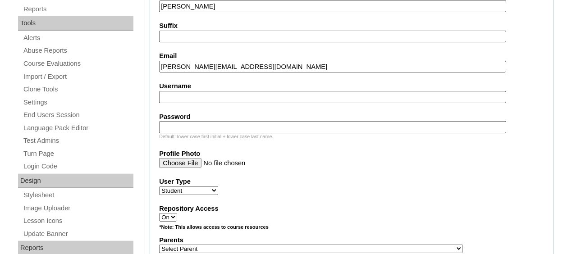
scroll to position [321, 0]
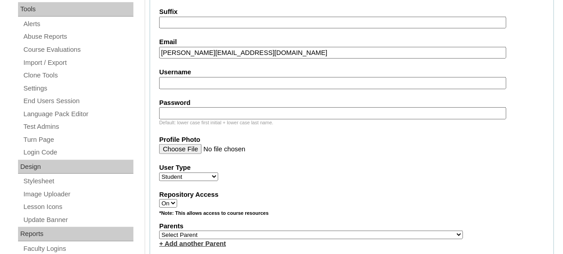
type input "c.johnston@lifepointlearningcenter.com"
click at [253, 232] on select "Select Parent , Fautanu, Ma 1, 1 23-24 accountMorgan, Jason 6th Street Mennonit…" at bounding box center [311, 235] width 304 height 9
select select "37061"
click at [159, 231] on select "Select Parent , Fautanu, Ma 1, 1 23-24 accountMorgan, Jason 6th Street Mennonit…" at bounding box center [311, 235] width 304 height 9
click at [284, 199] on div "Repository Access On Off" at bounding box center [351, 199] width 385 height 18
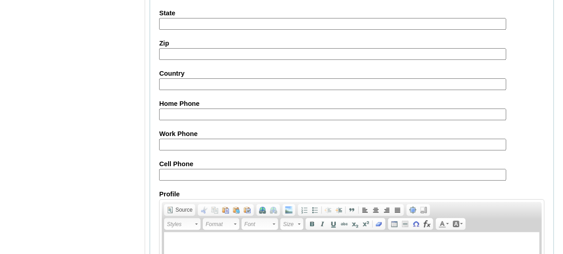
scroll to position [1120, 0]
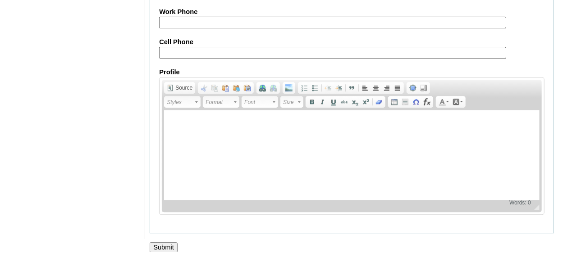
click at [166, 242] on input "Submit" at bounding box center [164, 247] width 28 height 10
